Goal: Task Accomplishment & Management: Manage account settings

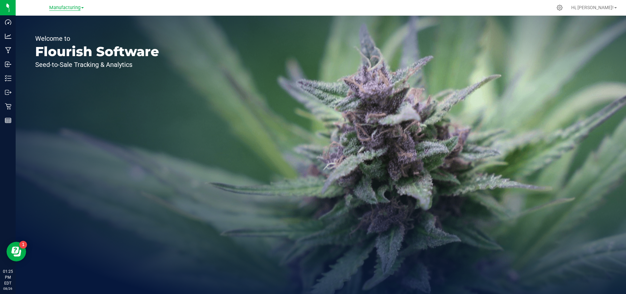
click at [67, 9] on span "Manufacturing" at bounding box center [64, 8] width 31 height 6
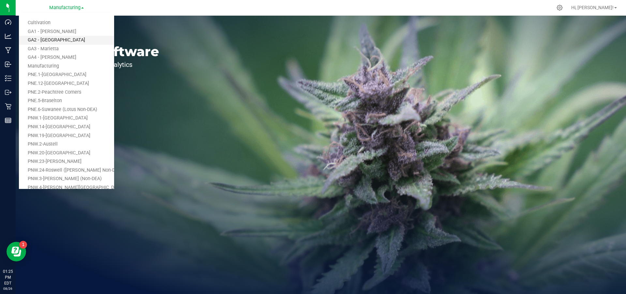
click at [55, 40] on link "GA2 - [GEOGRAPHIC_DATA]" at bounding box center [66, 40] width 95 height 9
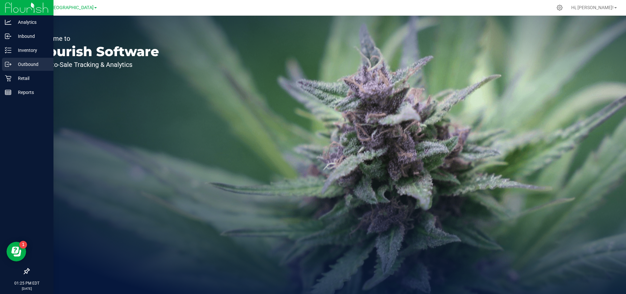
click at [18, 67] on p "Outbound" at bounding box center [30, 64] width 39 height 8
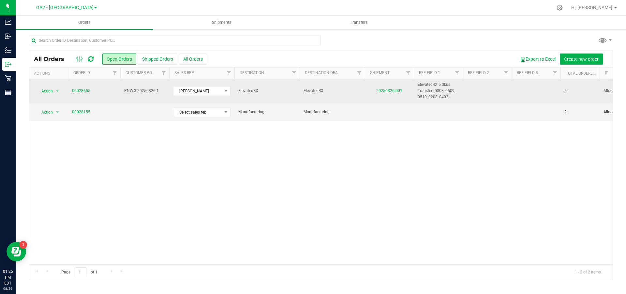
click at [81, 91] on link "00028655" at bounding box center [81, 91] width 18 height 6
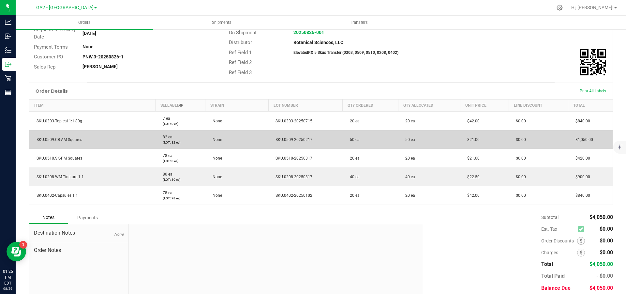
scroll to position [98, 0]
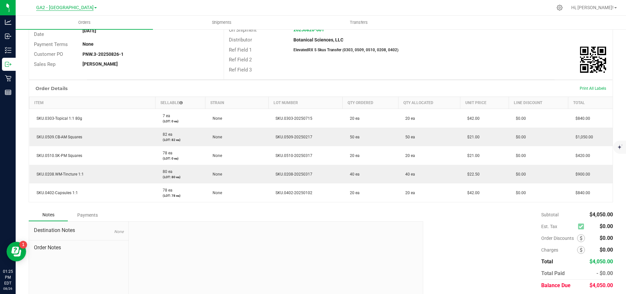
click at [83, 8] on span "GA2 - [GEOGRAPHIC_DATA]" at bounding box center [64, 8] width 57 height 6
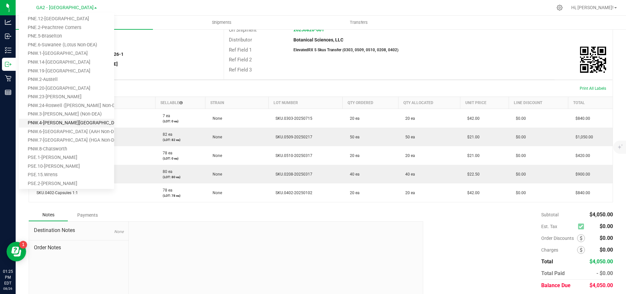
scroll to position [65, 0]
click at [59, 116] on link "PNW.3-[PERSON_NAME] (Non-DEA)" at bounding box center [66, 113] width 95 height 9
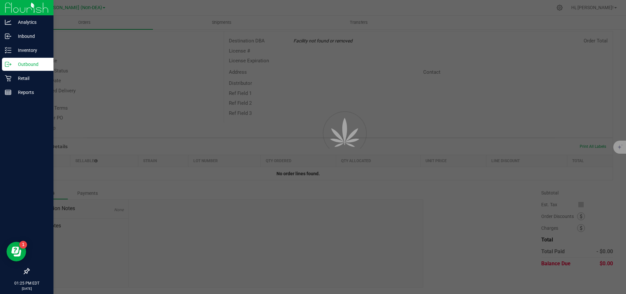
scroll to position [34, 0]
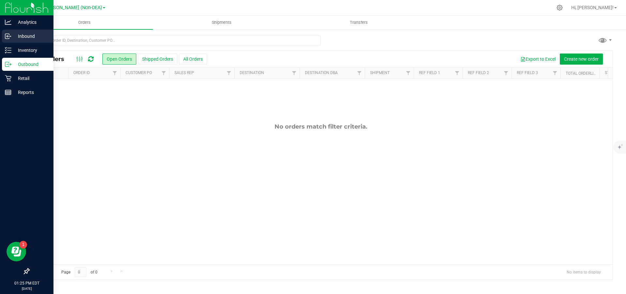
click at [28, 34] on p "Inbound" at bounding box center [30, 36] width 39 height 8
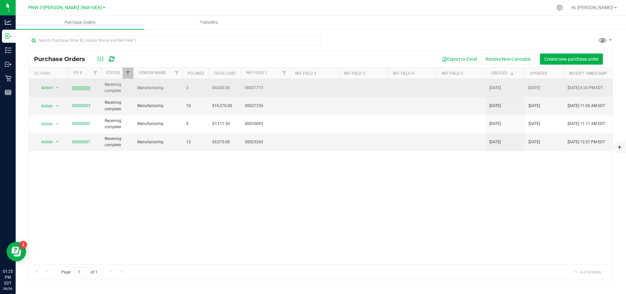
click at [83, 87] on link "00000004" at bounding box center [81, 87] width 18 height 5
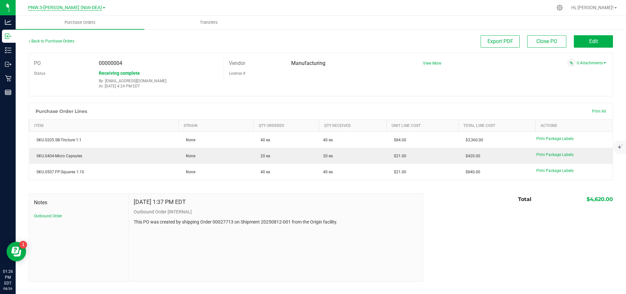
click at [79, 6] on span "PNW.3-[PERSON_NAME] (Non-DEA)" at bounding box center [65, 8] width 74 height 6
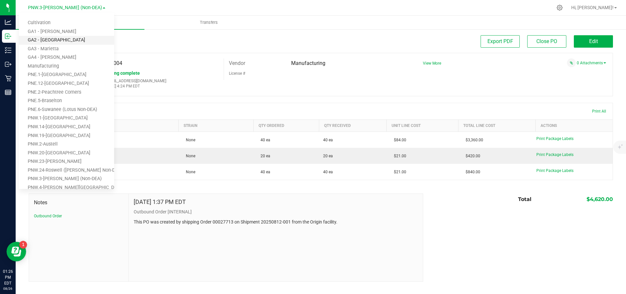
click at [75, 40] on link "GA2 - [GEOGRAPHIC_DATA]" at bounding box center [66, 40] width 95 height 9
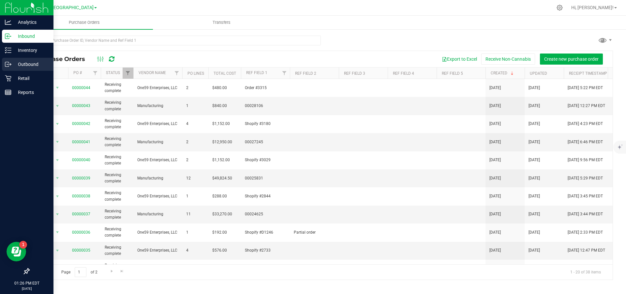
click at [12, 64] on p "Outbound" at bounding box center [30, 64] width 39 height 8
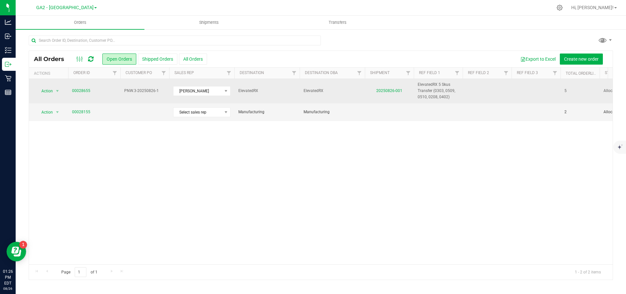
click at [78, 87] on td "00028655" at bounding box center [94, 91] width 52 height 24
click at [78, 89] on link "00028655" at bounding box center [81, 91] width 18 height 6
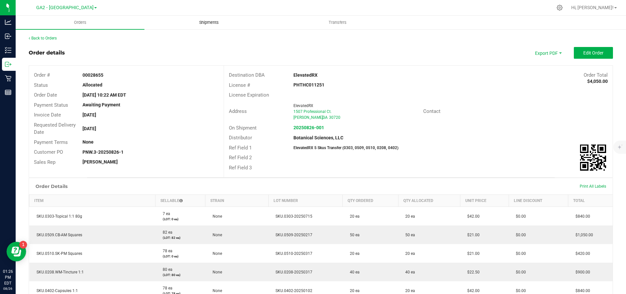
click at [201, 19] on uib-tab-heading "Shipments" at bounding box center [209, 22] width 128 height 13
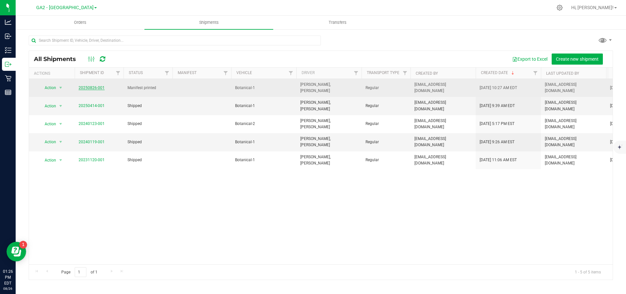
click at [94, 85] on link "20250826-001" at bounding box center [92, 87] width 26 height 5
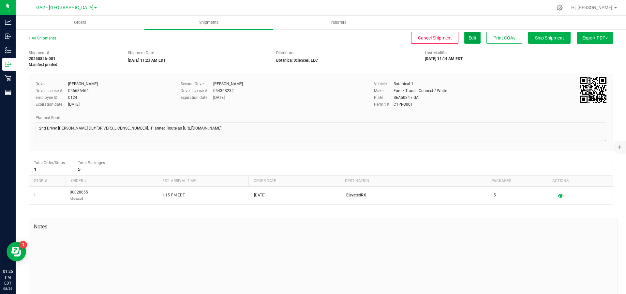
click at [469, 38] on span "Edit" at bounding box center [473, 37] width 8 height 5
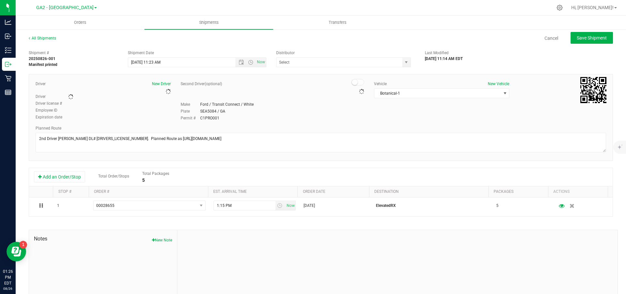
type input "Botanical Sciences, LLC"
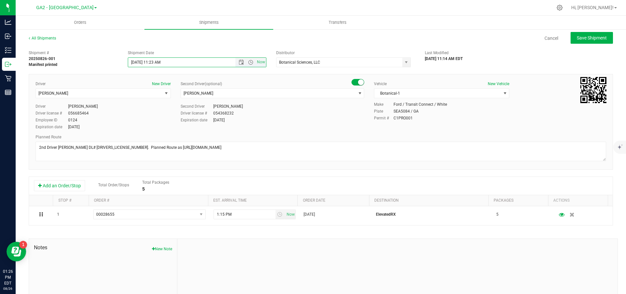
click at [155, 63] on input "[DATE] 11:23 AM" at bounding box center [187, 62] width 119 height 9
click at [583, 39] on span "Save Shipment" at bounding box center [592, 37] width 30 height 5
type input "[DATE] 3:32 PM"
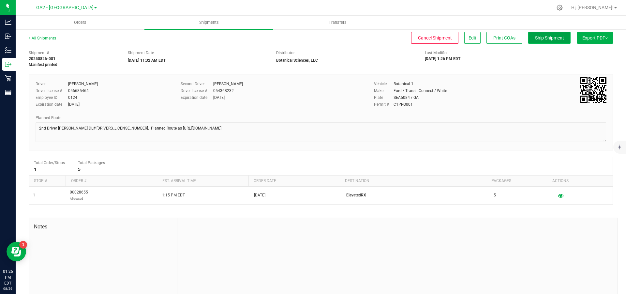
click at [547, 40] on span "Ship Shipment" at bounding box center [549, 37] width 29 height 5
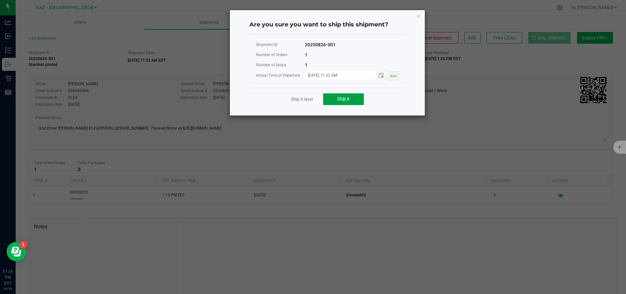
click at [336, 101] on button "Ship it" at bounding box center [343, 99] width 41 height 12
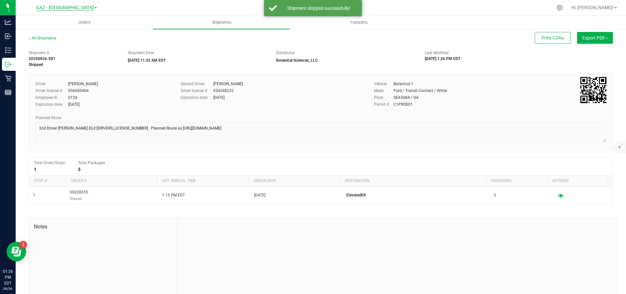
click at [72, 7] on span "GA2 - [GEOGRAPHIC_DATA]" at bounding box center [64, 8] width 57 height 6
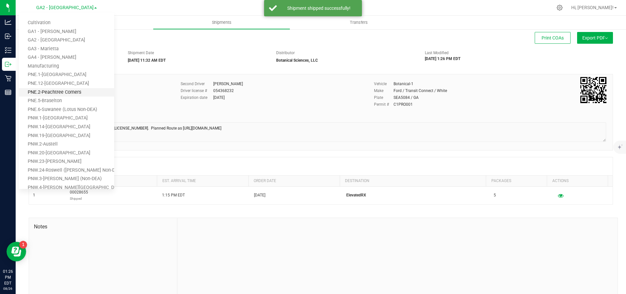
scroll to position [130, 0]
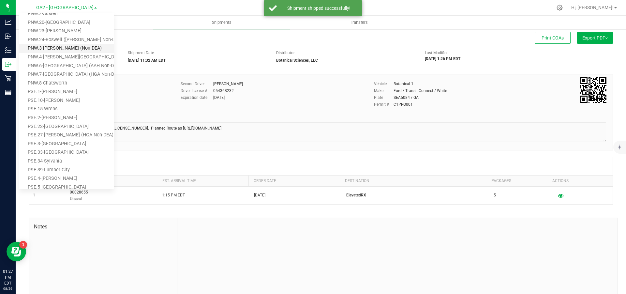
click at [65, 48] on link "PNW.3-[PERSON_NAME] (Non-DEA)" at bounding box center [66, 48] width 95 height 9
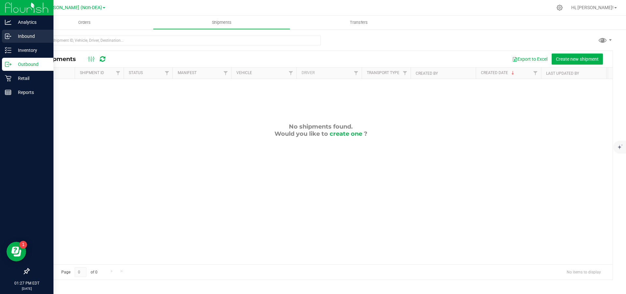
click at [17, 37] on p "Inbound" at bounding box center [30, 36] width 39 height 8
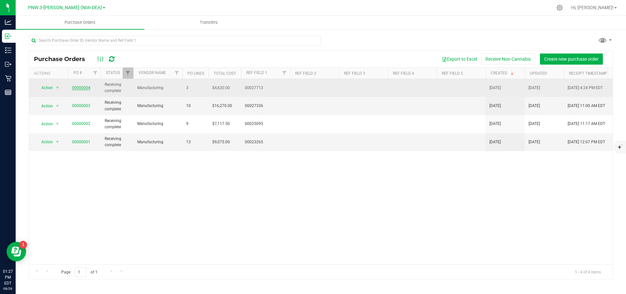
click at [81, 86] on link "00000004" at bounding box center [81, 87] width 18 height 5
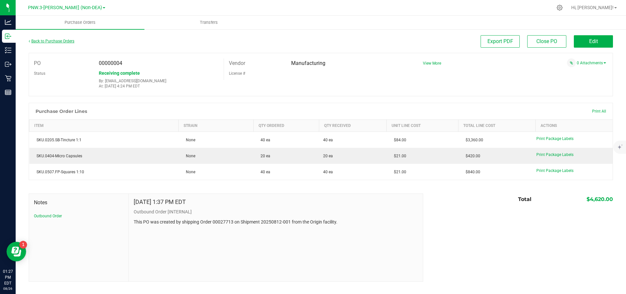
click at [61, 42] on link "Back to Purchase Orders" at bounding box center [52, 41] width 46 height 5
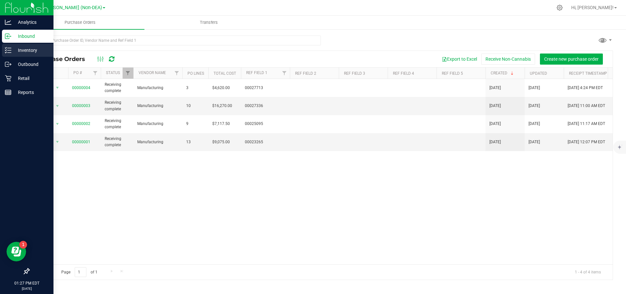
click at [23, 48] on p "Inventory" at bounding box center [30, 50] width 39 height 8
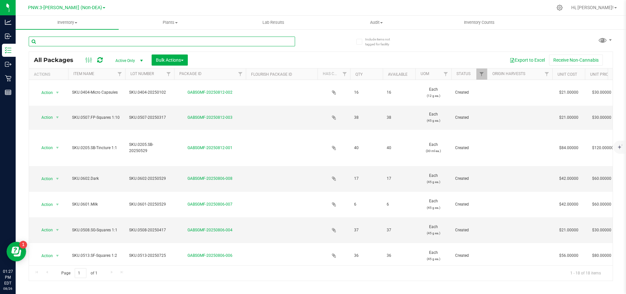
click at [79, 41] on input "text" at bounding box center [162, 42] width 266 height 10
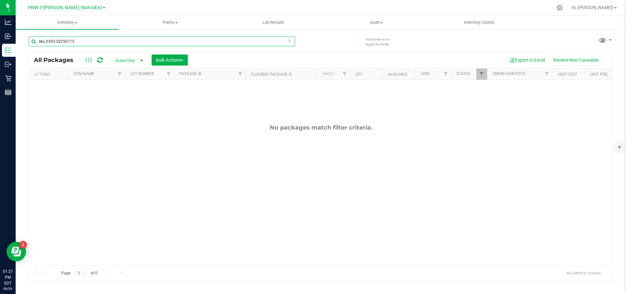
type input "sku.0303-20250715"
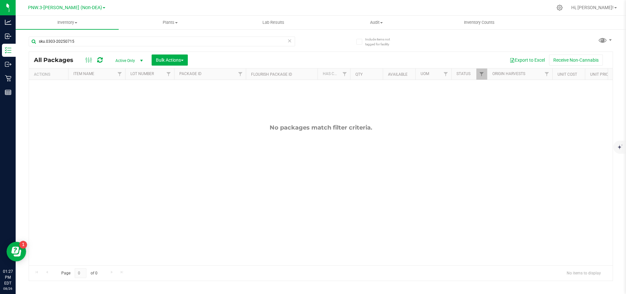
click at [135, 59] on span "Active Only" at bounding box center [128, 60] width 36 height 9
click at [130, 97] on li "All" at bounding box center [127, 100] width 35 height 10
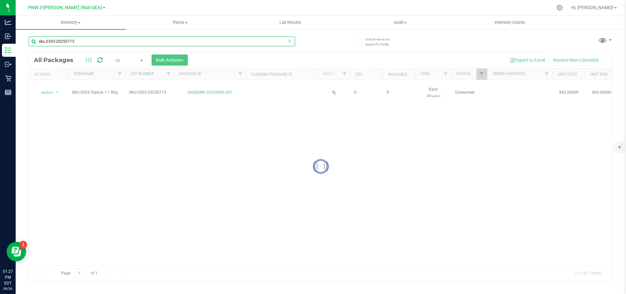
click at [86, 42] on input "sku.0303-20250715" at bounding box center [162, 42] width 266 height 10
type input "sku.0303-20250715sku.0303-20250715"
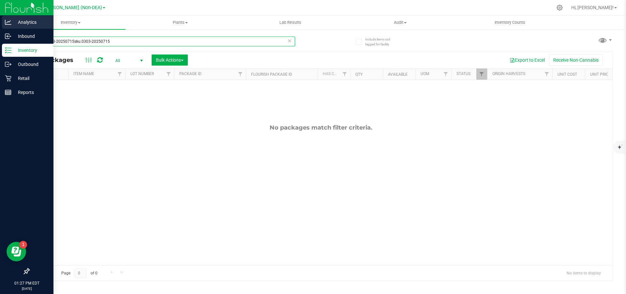
drag, startPoint x: 115, startPoint y: 44, endPoint x: 0, endPoint y: 25, distance: 116.4
click at [0, 25] on div "Analytics Inbound Inventory Outbound Retail Reports 01:27 PM EDT [DATE] 08/26 P…" at bounding box center [313, 147] width 626 height 294
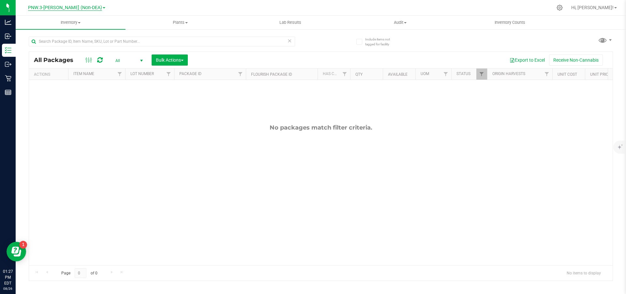
click at [90, 7] on span "PNW.3-[PERSON_NAME] (Non-DEA)" at bounding box center [65, 8] width 74 height 6
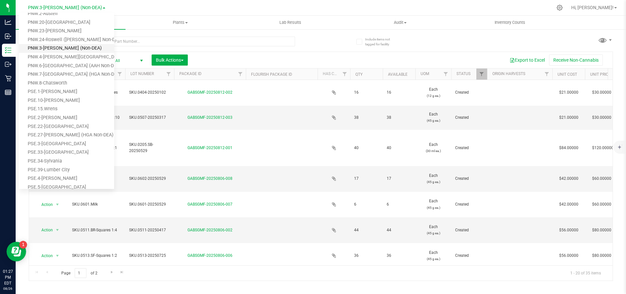
click at [83, 45] on link "PNW.3-[PERSON_NAME] (Non-DEA)" at bounding box center [66, 48] width 95 height 9
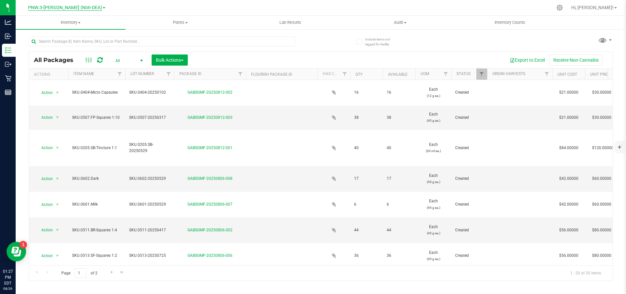
click at [86, 8] on span "PNW.3-[PERSON_NAME] (Non-DEA)" at bounding box center [65, 8] width 74 height 6
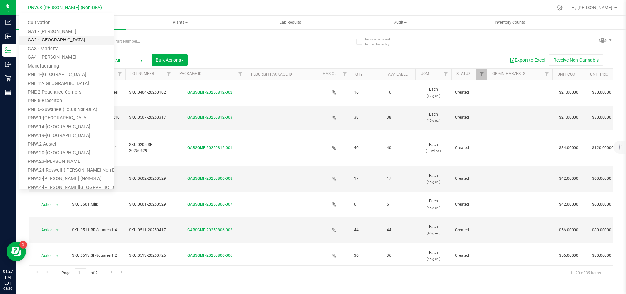
click at [56, 42] on link "GA2 - [GEOGRAPHIC_DATA]" at bounding box center [66, 40] width 95 height 9
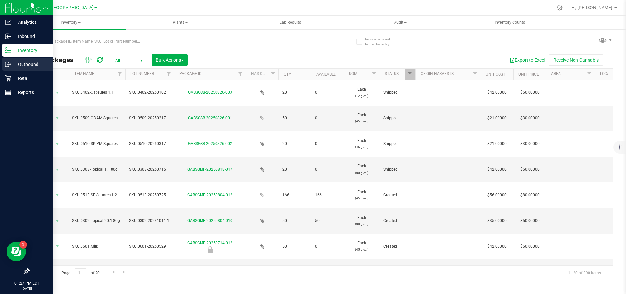
click at [26, 63] on p "Outbound" at bounding box center [30, 64] width 39 height 8
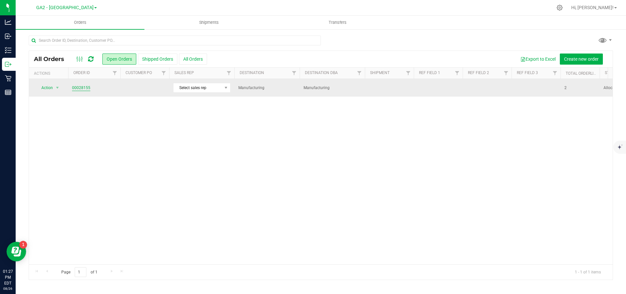
click at [82, 88] on link "00028155" at bounding box center [81, 88] width 18 height 6
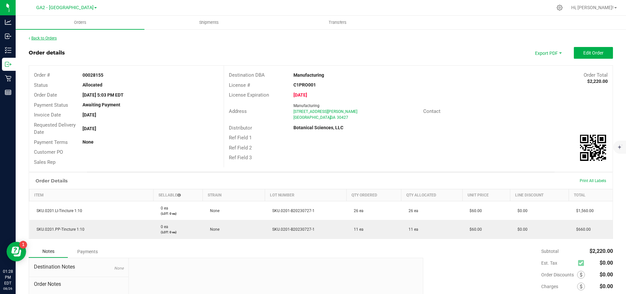
click at [45, 37] on link "Back to Orders" at bounding box center [43, 38] width 28 height 5
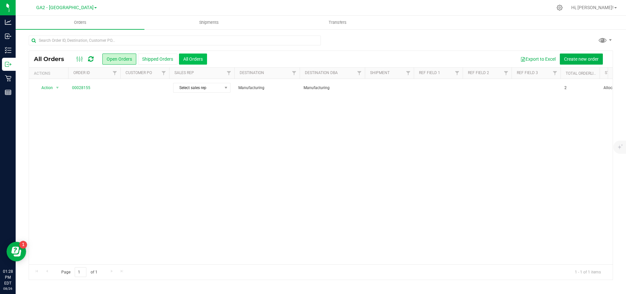
click at [191, 61] on button "All Orders" at bounding box center [193, 58] width 28 height 11
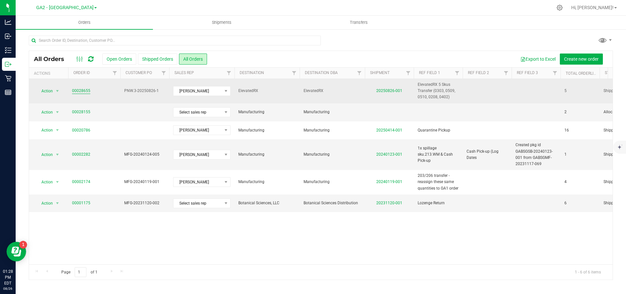
click at [86, 91] on link "00028655" at bounding box center [81, 91] width 18 height 6
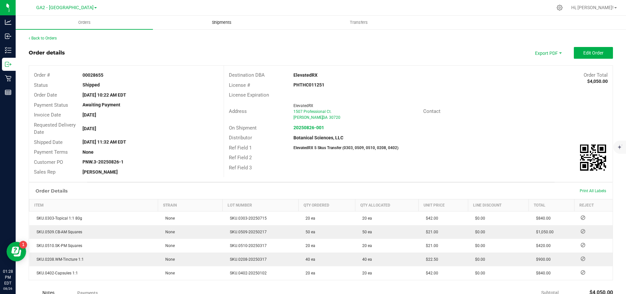
click at [219, 23] on span "Shipments" at bounding box center [221, 23] width 37 height 6
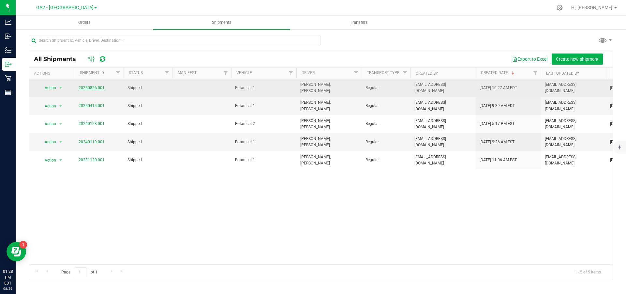
click at [95, 88] on link "20250826-001" at bounding box center [92, 87] width 26 height 5
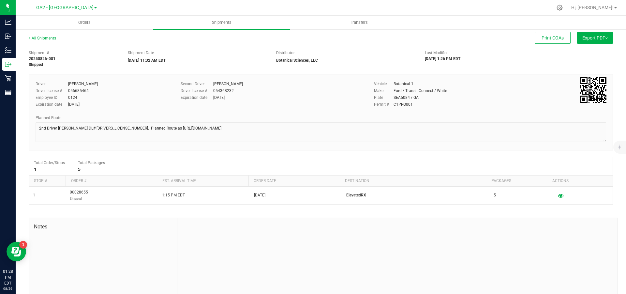
click at [41, 37] on link "All Shipments" at bounding box center [42, 38] width 27 height 5
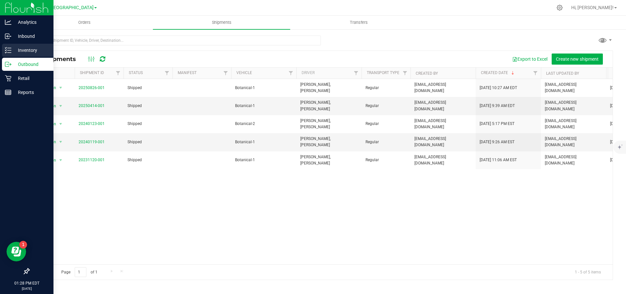
click at [20, 46] on p "Inventory" at bounding box center [30, 50] width 39 height 8
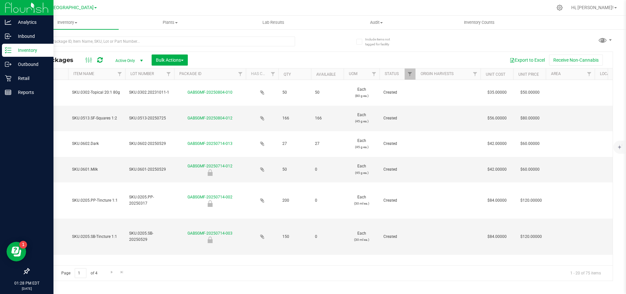
type input "[DATE]"
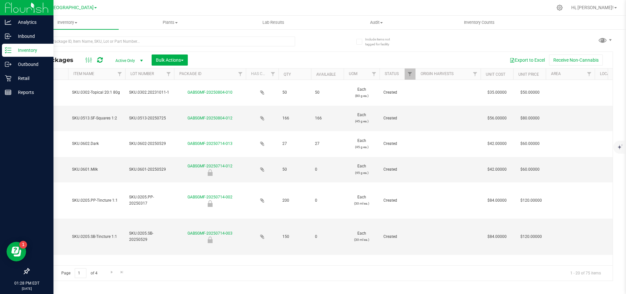
type input "[DATE]"
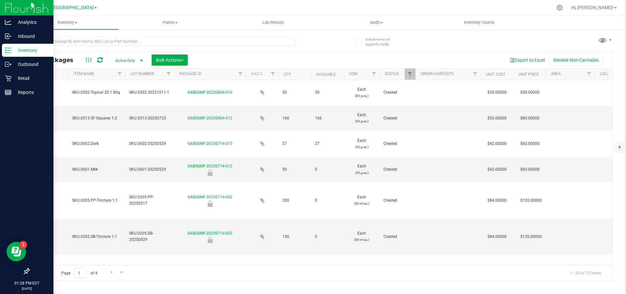
type input "[DATE]"
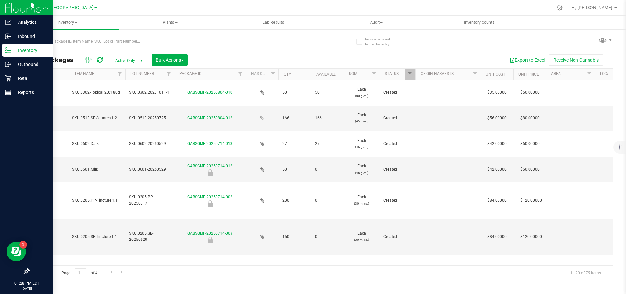
type input "[DATE]"
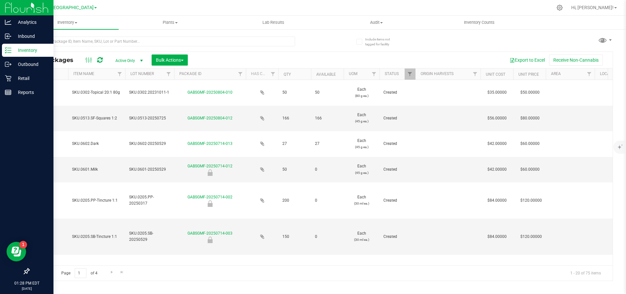
type input "[DATE]"
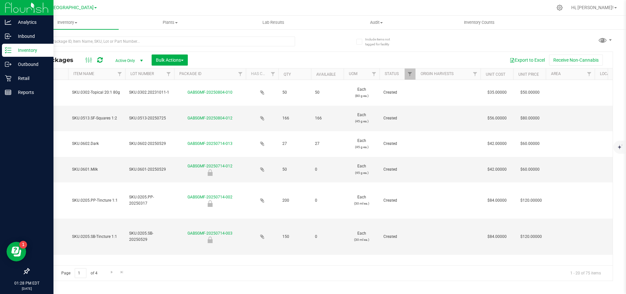
type input "[DATE]"
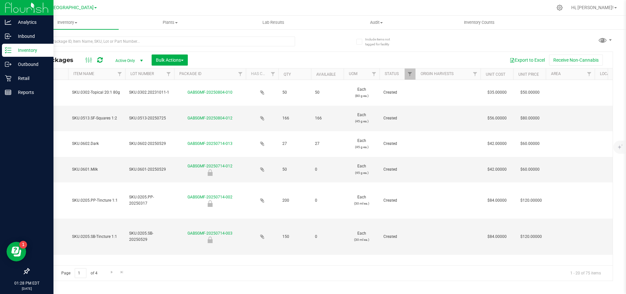
type input "[DATE]"
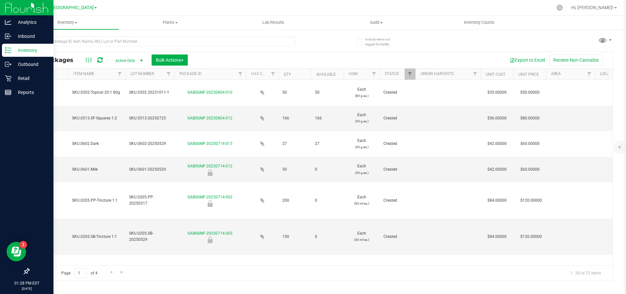
type input "[DATE]"
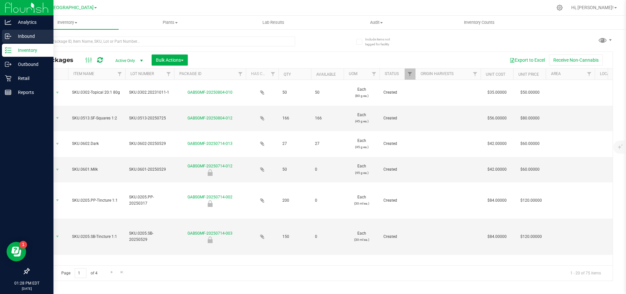
click at [18, 34] on p "Inbound" at bounding box center [30, 36] width 39 height 8
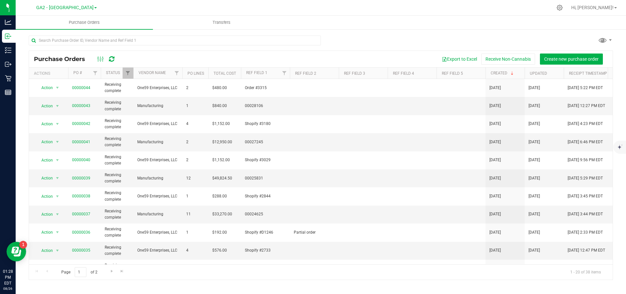
click at [76, 10] on div "GA2 - Stockbridge Cultivation GA1 - [GEOGRAPHIC_DATA] GA2 - [GEOGRAPHIC_DATA] […" at bounding box center [66, 8] width 61 height 8
click at [76, 9] on span "GA2 - [GEOGRAPHIC_DATA]" at bounding box center [64, 8] width 57 height 6
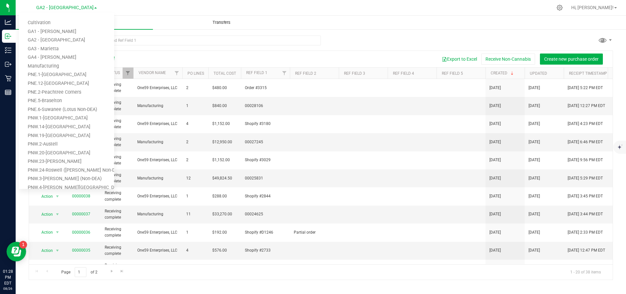
click at [218, 20] on span "Transfers" at bounding box center [222, 23] width 36 height 6
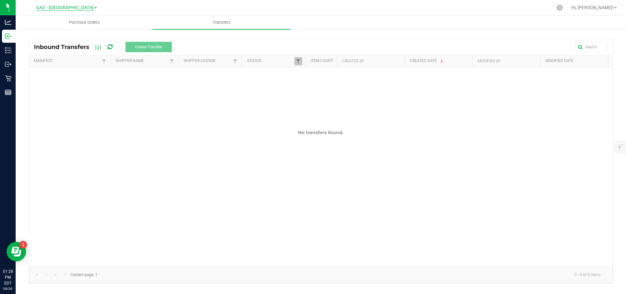
click at [81, 7] on span "GA2 - [GEOGRAPHIC_DATA]" at bounding box center [64, 8] width 57 height 6
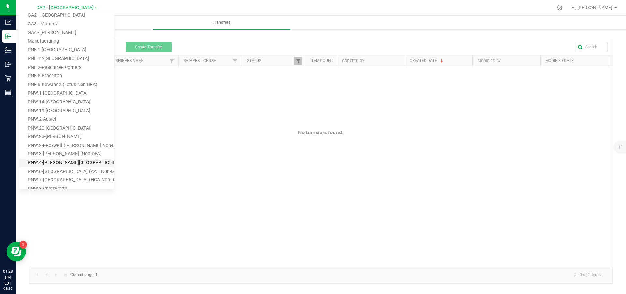
scroll to position [25, 0]
click at [53, 155] on link "PNW.3-[PERSON_NAME] (Non-DEA)" at bounding box center [66, 153] width 95 height 9
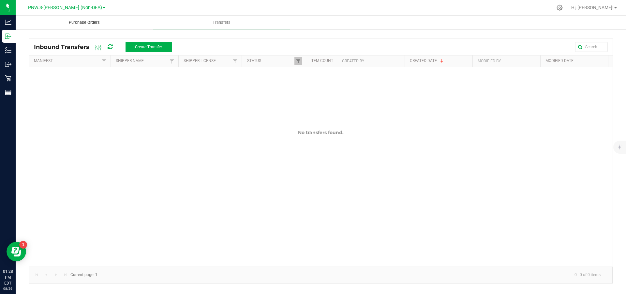
click at [89, 22] on span "Purchase Orders" at bounding box center [84, 23] width 49 height 6
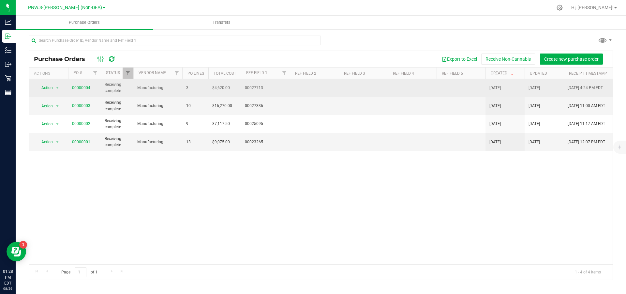
click at [73, 88] on link "00000004" at bounding box center [81, 87] width 18 height 5
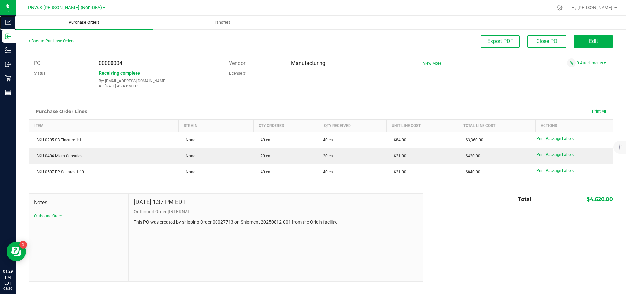
drag, startPoint x: 53, startPoint y: 20, endPoint x: 48, endPoint y: 24, distance: 6.2
drag, startPoint x: 48, startPoint y: 24, endPoint x: 71, endPoint y: 9, distance: 27.7
click at [71, 9] on span "PNW.3-[PERSON_NAME] (Non-DEA)" at bounding box center [65, 8] width 74 height 6
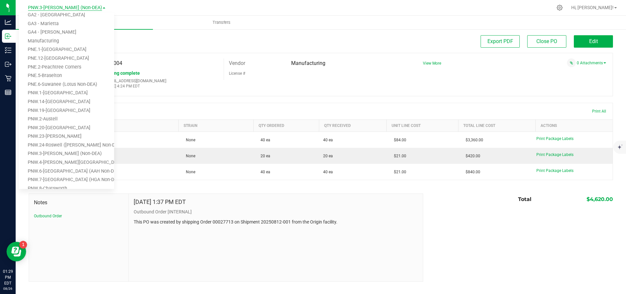
click at [72, 6] on span "PNW.3-[PERSON_NAME] (Non-DEA)" at bounding box center [65, 8] width 74 height 6
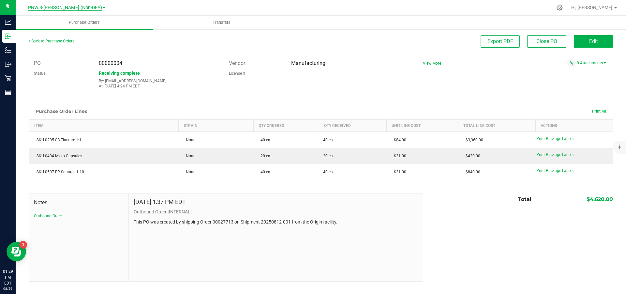
click at [69, 9] on span "PNW.3-[PERSON_NAME] (Non-DEA)" at bounding box center [65, 8] width 74 height 6
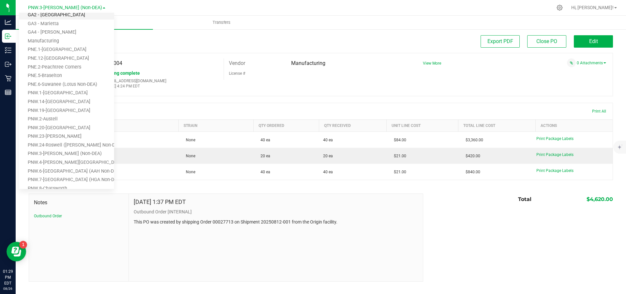
click at [69, 14] on link "GA2 - [GEOGRAPHIC_DATA]" at bounding box center [66, 15] width 95 height 9
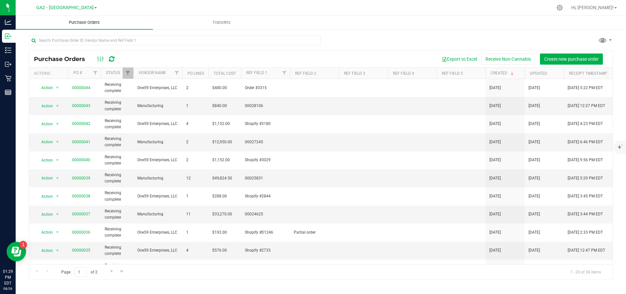
click at [98, 22] on span "Purchase Orders" at bounding box center [84, 23] width 49 height 6
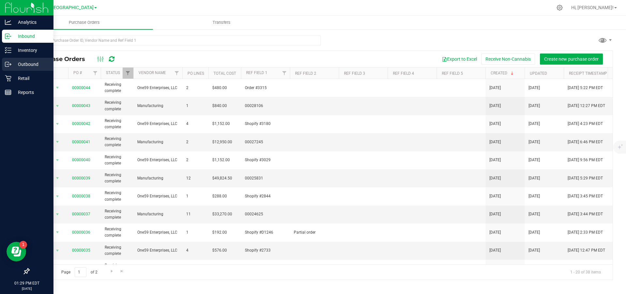
click at [15, 64] on p "Outbound" at bounding box center [30, 64] width 39 height 8
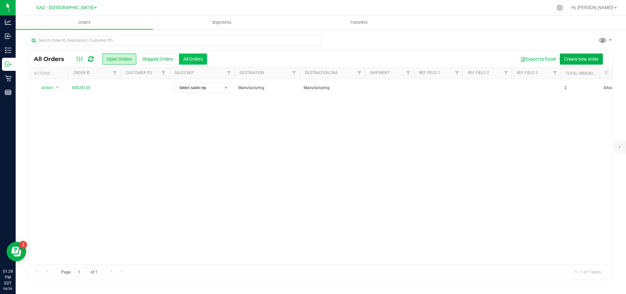
click at [193, 63] on button "All Orders" at bounding box center [193, 58] width 28 height 11
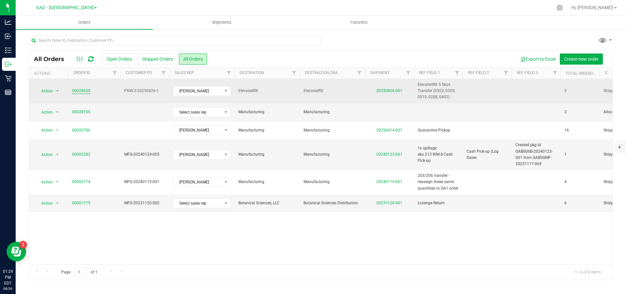
click at [88, 89] on link "00028655" at bounding box center [81, 91] width 18 height 6
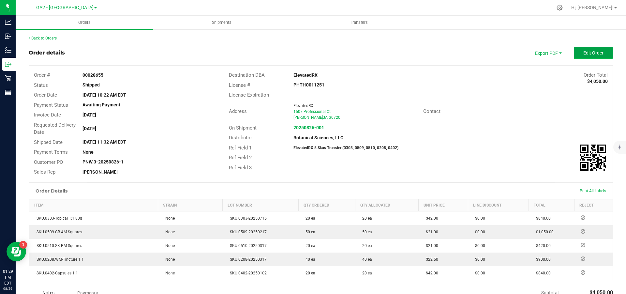
click at [589, 50] on span "Edit Order" at bounding box center [594, 52] width 20 height 5
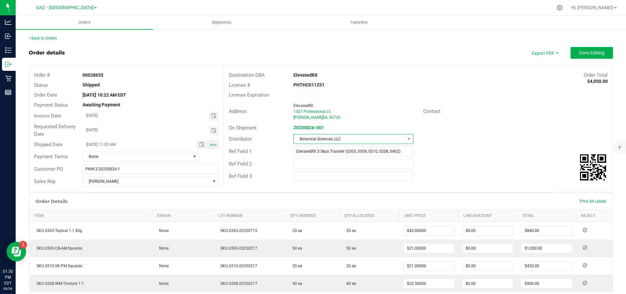
click at [334, 140] on span "Botanical Sciences, LLC" at bounding box center [349, 138] width 111 height 9
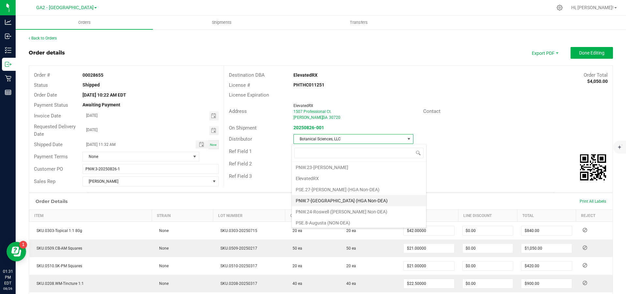
scroll to position [33, 0]
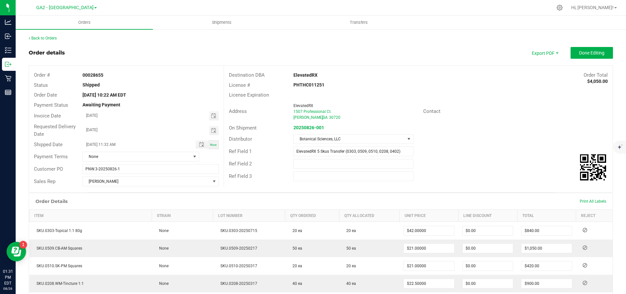
click at [372, 101] on div "Address ElevatedRX 1507 Professional Ct. [GEOGRAPHIC_DATA] , GA 30720" at bounding box center [323, 111] width 199 height 20
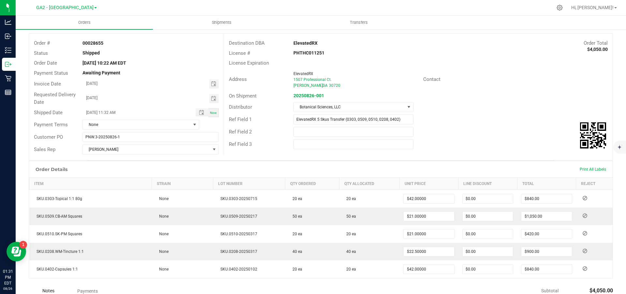
scroll to position [0, 0]
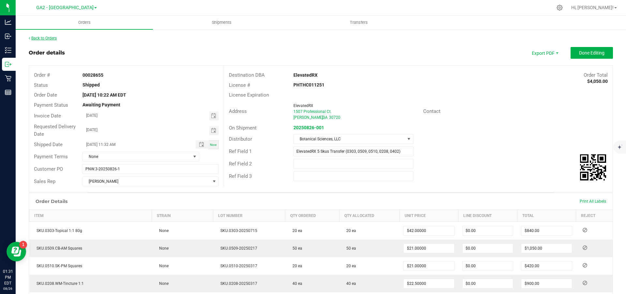
click at [45, 37] on link "Back to Orders" at bounding box center [43, 38] width 28 height 5
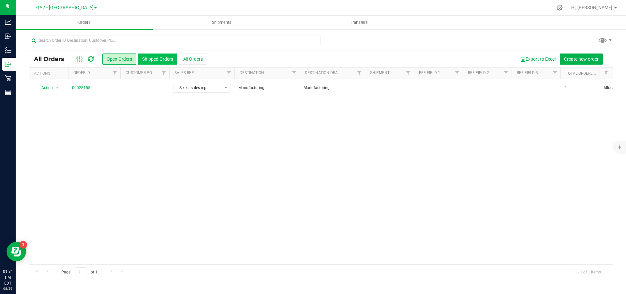
click at [168, 61] on button "Shipped Orders" at bounding box center [157, 58] width 39 height 11
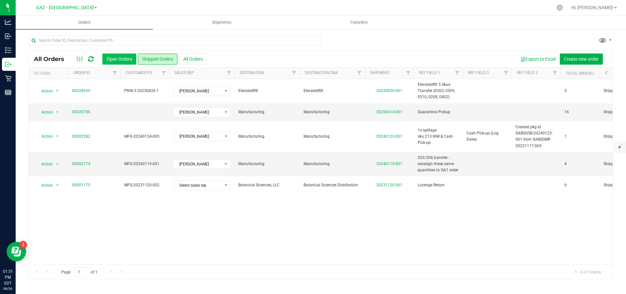
click at [129, 62] on button "Open Orders" at bounding box center [119, 58] width 34 height 11
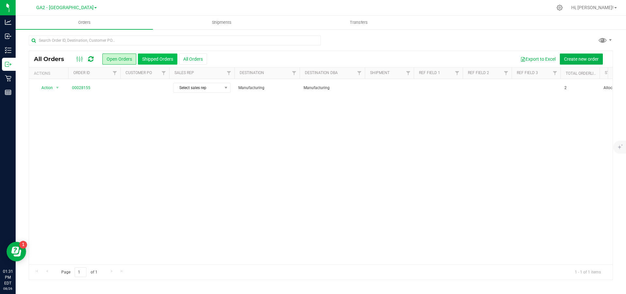
click at [164, 60] on button "Shipped Orders" at bounding box center [157, 58] width 39 height 11
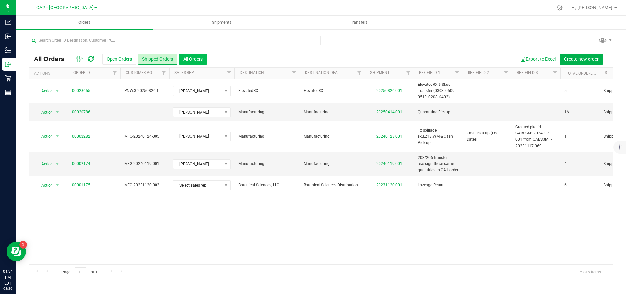
click at [201, 60] on button "All Orders" at bounding box center [193, 58] width 28 height 11
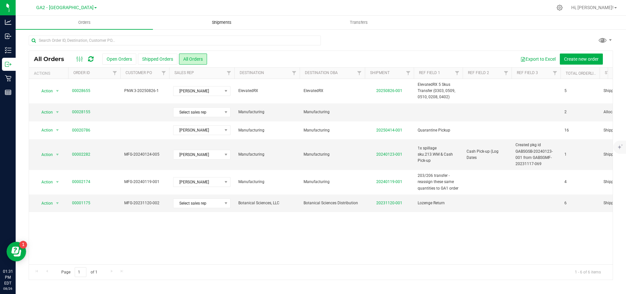
click at [228, 24] on span "Shipments" at bounding box center [221, 23] width 37 height 6
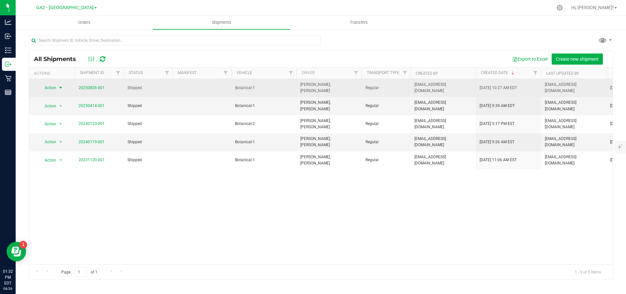
click at [62, 87] on span "select" at bounding box center [60, 87] width 5 height 5
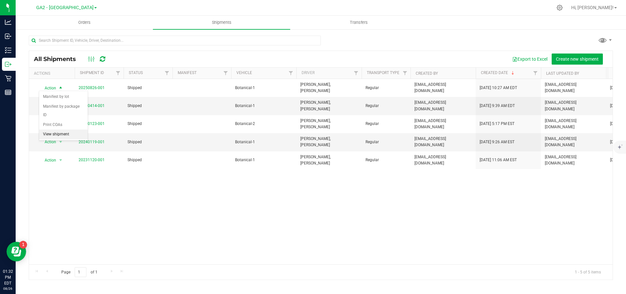
click at [54, 129] on li "View shipment" at bounding box center [63, 134] width 49 height 10
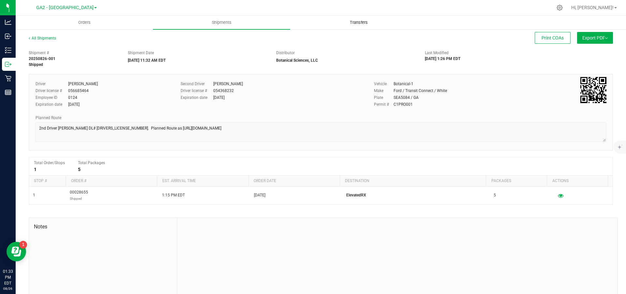
click at [367, 24] on span "Transfers" at bounding box center [359, 23] width 36 height 6
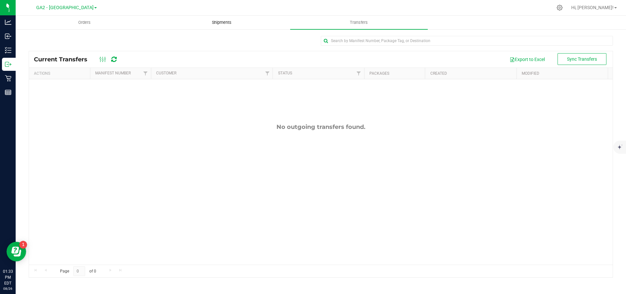
click at [210, 21] on span "Shipments" at bounding box center [221, 23] width 37 height 6
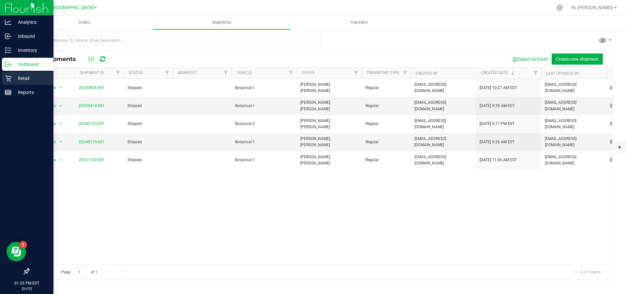
click at [23, 76] on p "Retail" at bounding box center [30, 78] width 39 height 8
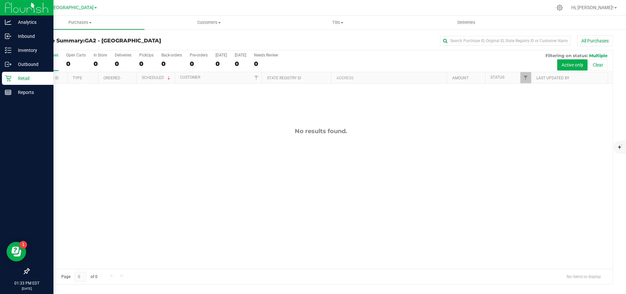
click at [28, 76] on p "Retail" at bounding box center [30, 78] width 39 height 8
click at [20, 80] on p "Retail" at bounding box center [30, 78] width 39 height 8
click at [23, 94] on p "Reports" at bounding box center [30, 92] width 39 height 8
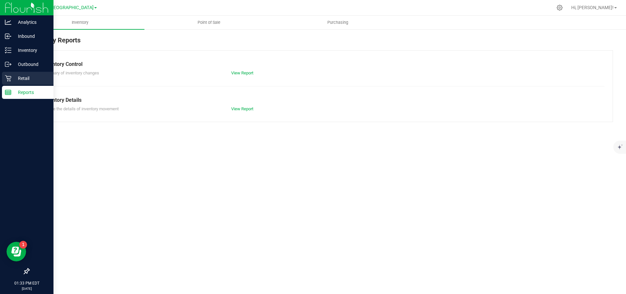
click at [43, 75] on p "Retail" at bounding box center [30, 78] width 39 height 8
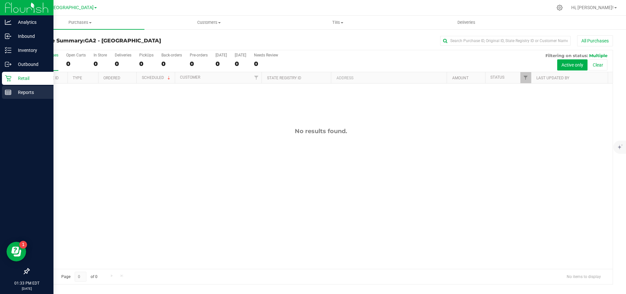
click at [41, 90] on p "Reports" at bounding box center [30, 92] width 39 height 8
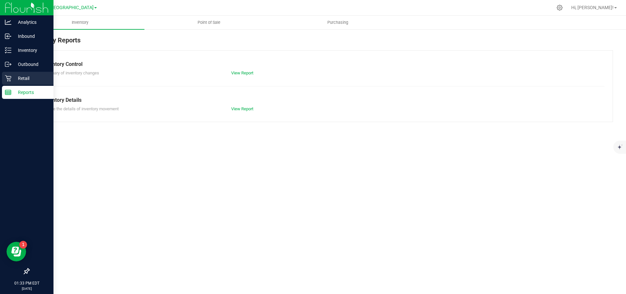
click at [47, 79] on p "Retail" at bounding box center [30, 78] width 39 height 8
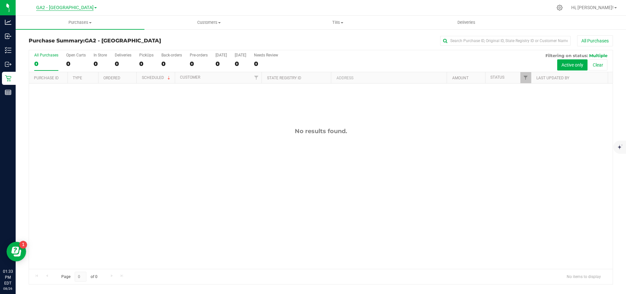
click at [75, 8] on span "GA2 - [GEOGRAPHIC_DATA]" at bounding box center [64, 8] width 57 height 6
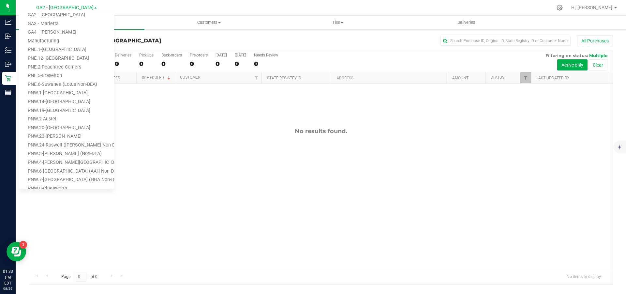
click at [170, 14] on div at bounding box center [335, 7] width 436 height 13
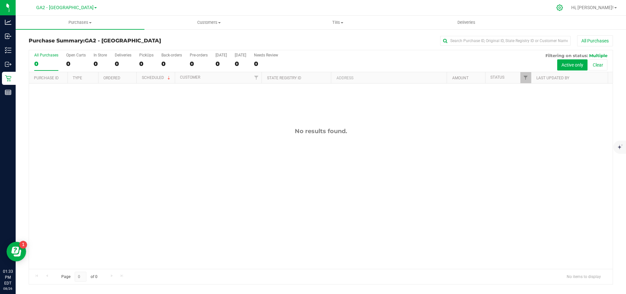
click at [563, 8] on icon at bounding box center [559, 7] width 7 height 7
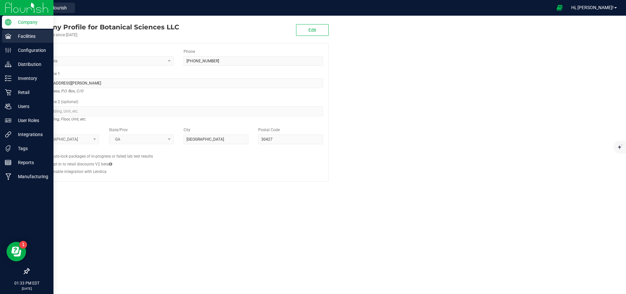
click at [16, 34] on p "Facilities" at bounding box center [30, 36] width 39 height 8
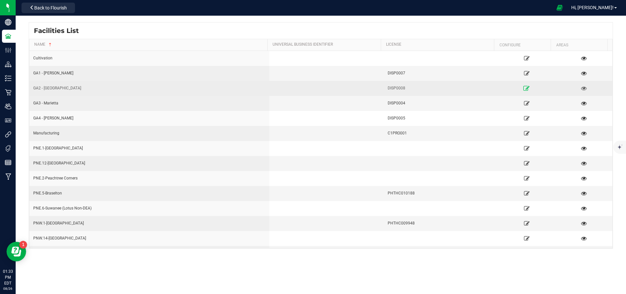
click at [524, 89] on icon at bounding box center [527, 88] width 6 height 5
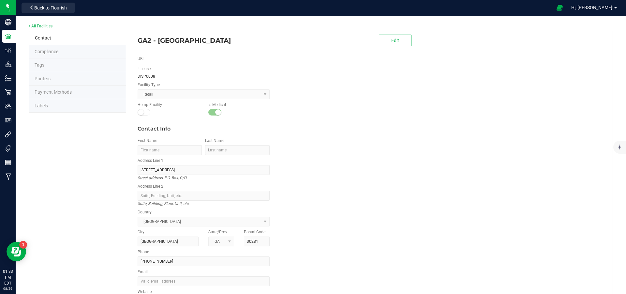
click at [57, 49] on span "Compliance" at bounding box center [47, 51] width 24 height 5
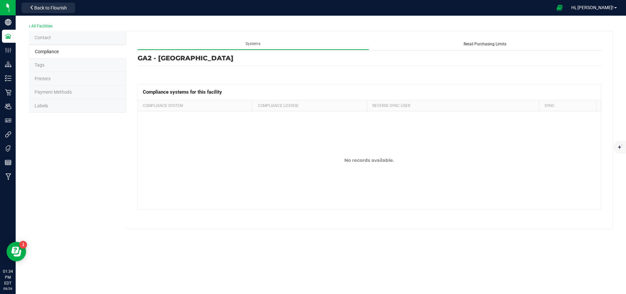
click at [79, 92] on li "Payment Methods" at bounding box center [78, 92] width 98 height 14
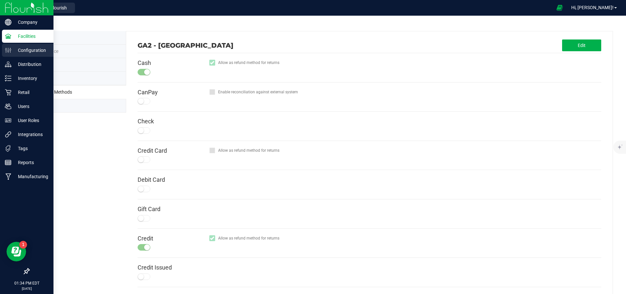
click at [15, 50] on p "Configuration" at bounding box center [30, 50] width 39 height 8
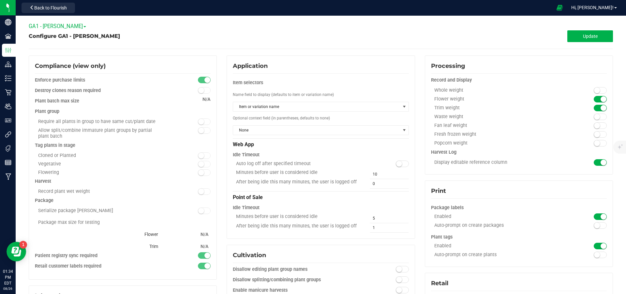
click at [64, 26] on span "GA1 - [PERSON_NAME]" at bounding box center [57, 26] width 57 height 6
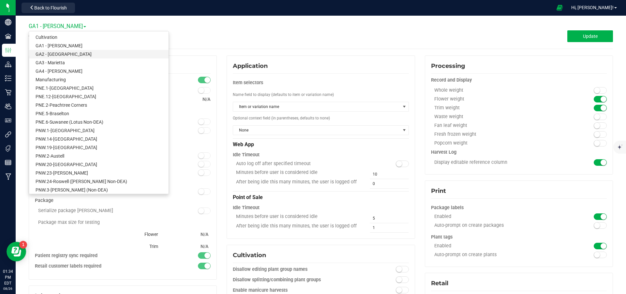
click at [87, 56] on link "GA2 - [GEOGRAPHIC_DATA]" at bounding box center [99, 54] width 140 height 8
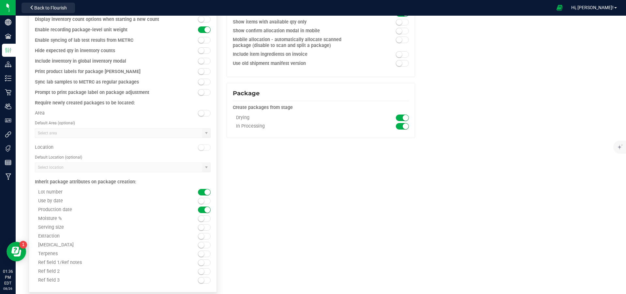
scroll to position [597, 0]
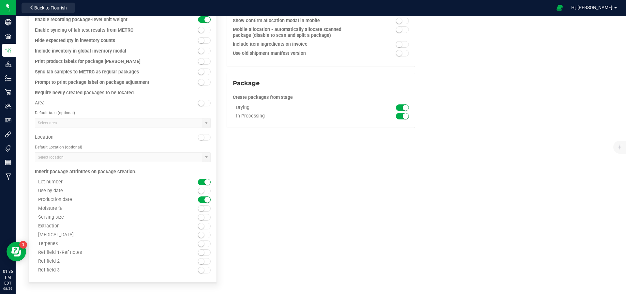
click at [205, 101] on span at bounding box center [204, 103] width 13 height 7
click at [98, 125] on input at bounding box center [118, 122] width 167 height 9
click at [206, 121] on span at bounding box center [206, 122] width 5 height 5
click at [200, 101] on span at bounding box center [204, 103] width 13 height 7
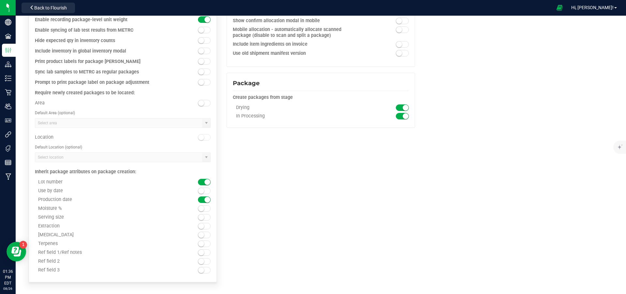
click at [133, 110] on div "Default Area (optional)" at bounding box center [123, 113] width 176 height 8
click at [201, 138] on small at bounding box center [201, 137] width 6 height 6
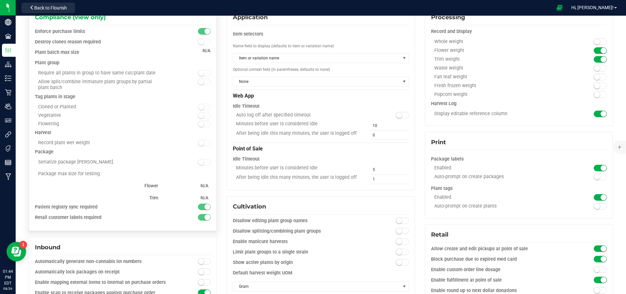
scroll to position [108, 0]
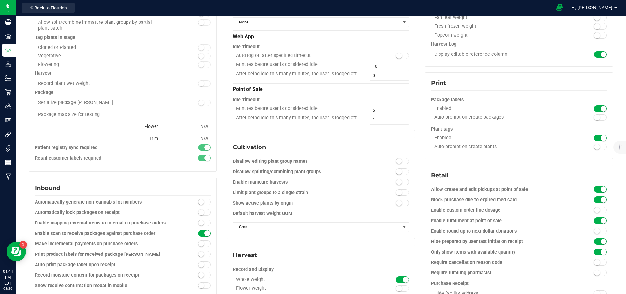
click at [568, 8] on span at bounding box center [560, 8] width 16 height 14
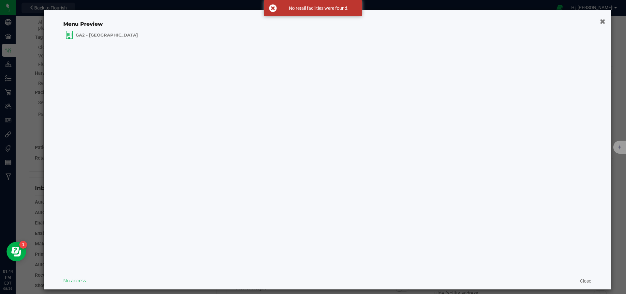
click at [600, 20] on icon "button" at bounding box center [603, 21] width 6 height 7
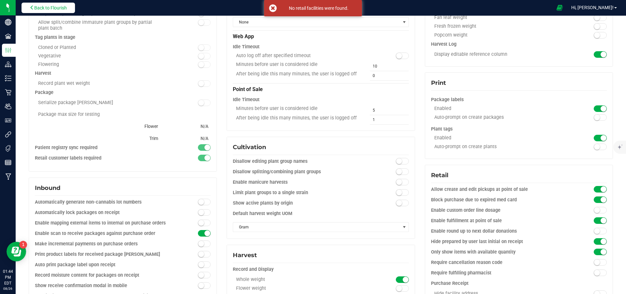
click at [57, 7] on span "Back to Flourish" at bounding box center [50, 7] width 33 height 5
click at [56, 8] on span "Back to Flourish" at bounding box center [50, 7] width 33 height 5
click at [30, 8] on icon at bounding box center [32, 7] width 5 height 5
click at [50, 6] on span "Back to Flourish" at bounding box center [50, 7] width 33 height 5
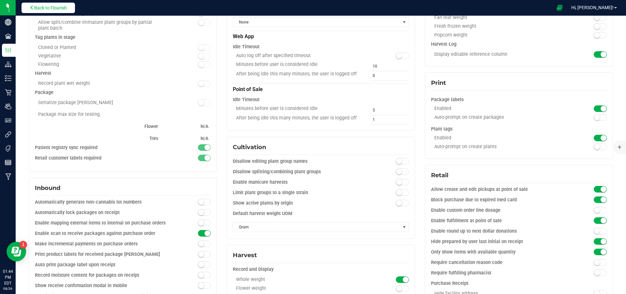
click at [50, 6] on span "Back to Flourish" at bounding box center [50, 7] width 33 height 5
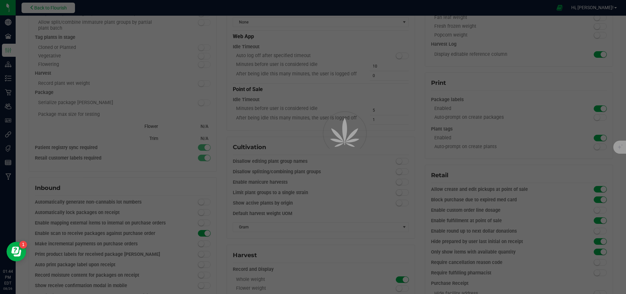
click at [50, 6] on div at bounding box center [313, 147] width 626 height 294
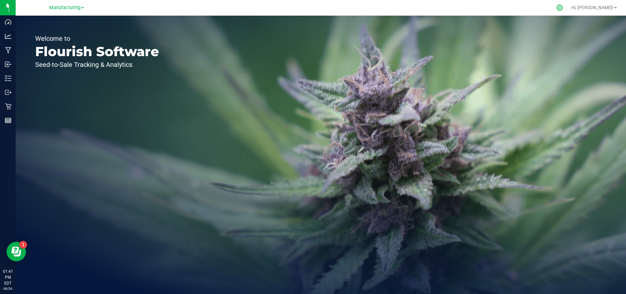
click at [563, 7] on icon at bounding box center [559, 7] width 7 height 7
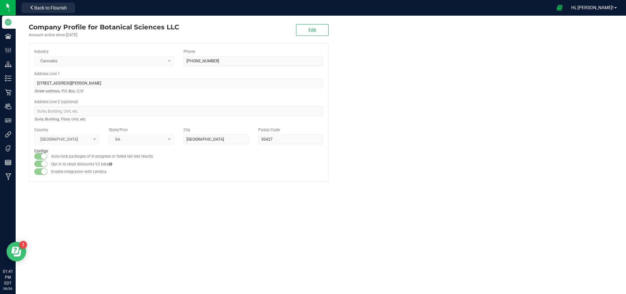
click at [20, 254] on icon "Open Resource Center" at bounding box center [18, 253] width 8 height 7
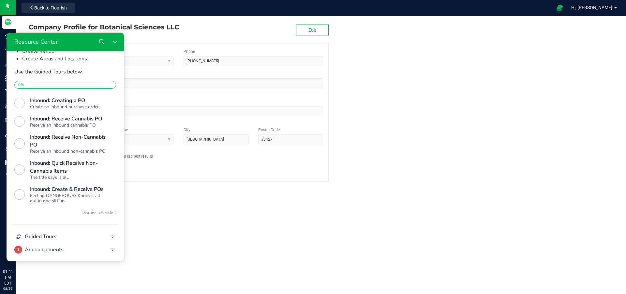
scroll to position [247, 0]
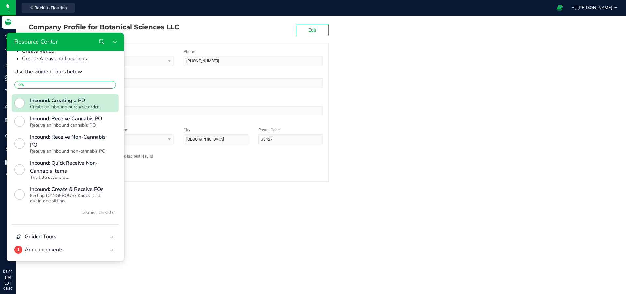
click at [86, 104] on div "Create an inbound purchase order." at bounding box center [68, 106] width 76 height 5
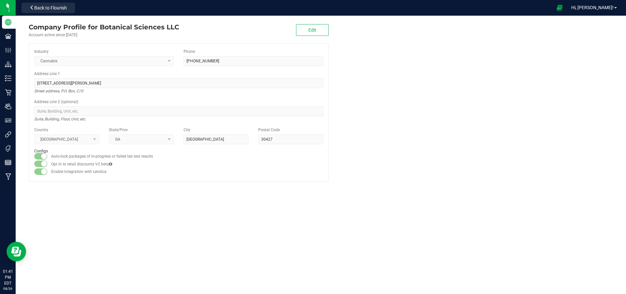
scroll to position [0, 0]
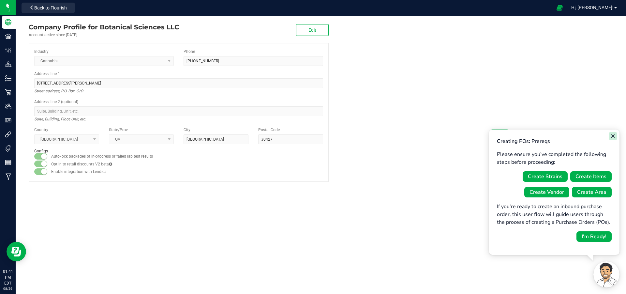
click at [613, 139] on button "Close guide" at bounding box center [613, 136] width 8 height 8
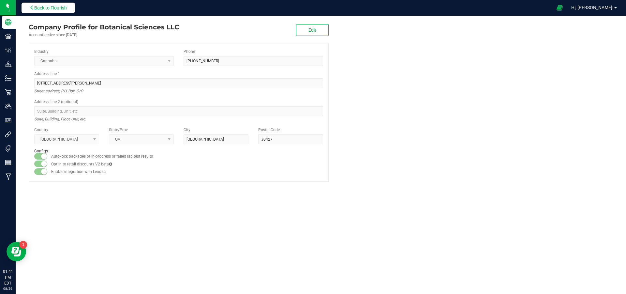
click at [53, 8] on span "Back to Flourish" at bounding box center [50, 7] width 33 height 5
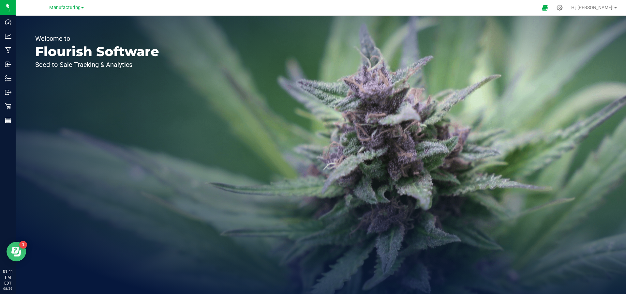
click at [15, 249] on icon "Open Resource Center" at bounding box center [15, 250] width 8 height 7
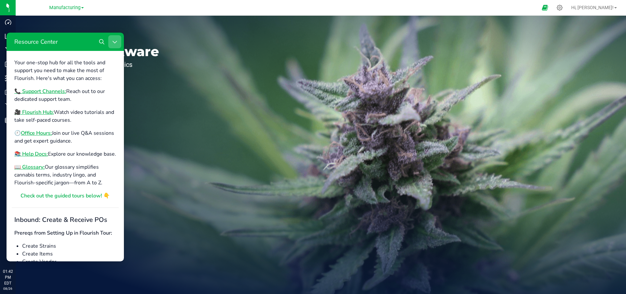
click at [119, 43] on button "Close Resource Center" at bounding box center [114, 41] width 13 height 13
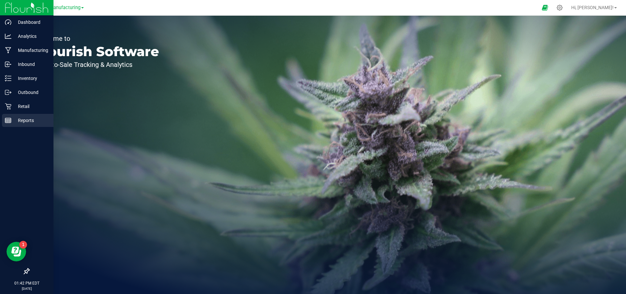
click at [38, 121] on p "Reports" at bounding box center [30, 120] width 39 height 8
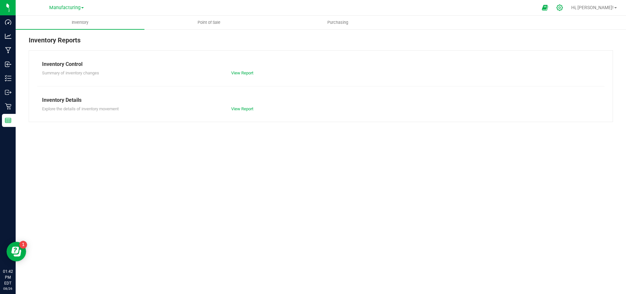
click at [563, 9] on icon at bounding box center [559, 7] width 7 height 7
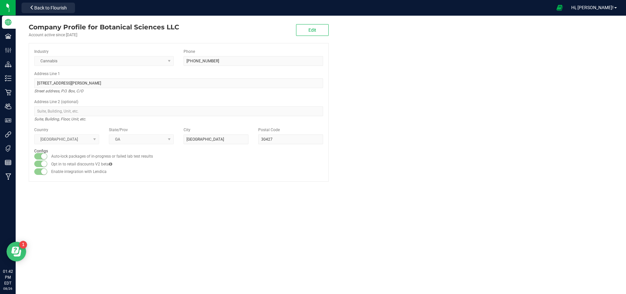
click at [21, 246] on div "1" at bounding box center [23, 245] width 8 height 8
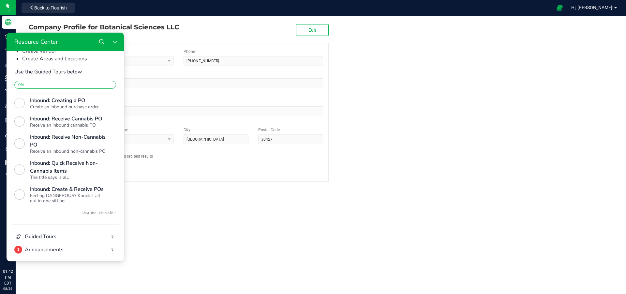
scroll to position [247, 0]
click at [104, 42] on icon "Search" at bounding box center [101, 41] width 5 height 5
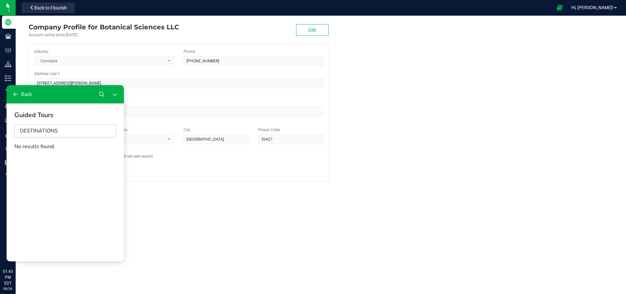
type input "DESTINATIONS"
click at [22, 95] on div "Back" at bounding box center [26, 94] width 11 height 7
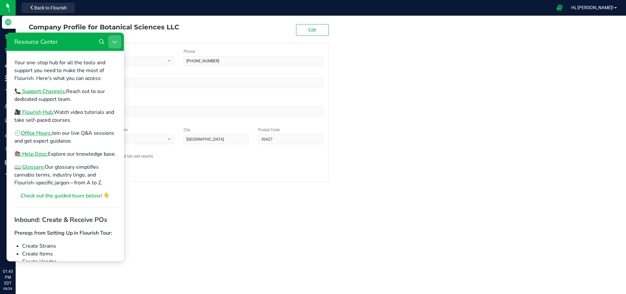
click at [114, 41] on icon "Close Resource Center" at bounding box center [114, 41] width 5 height 5
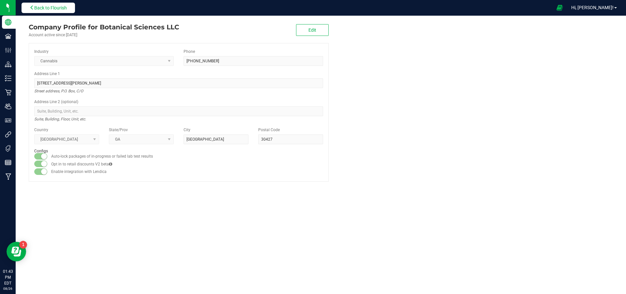
click at [57, 7] on span "Back to Flourish" at bounding box center [50, 7] width 33 height 5
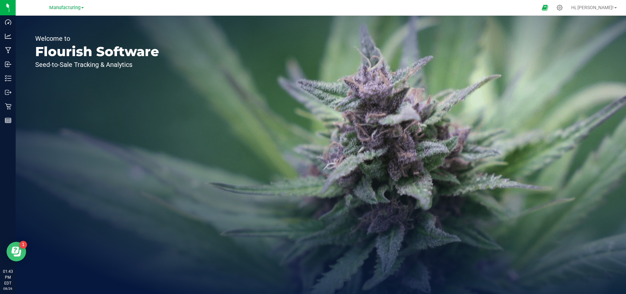
click at [16, 252] on icon "Open Resource Center" at bounding box center [15, 250] width 8 height 7
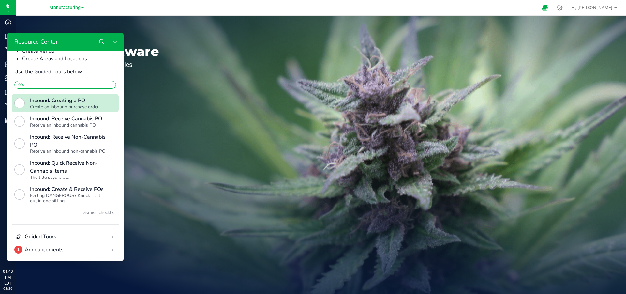
scroll to position [84, 0]
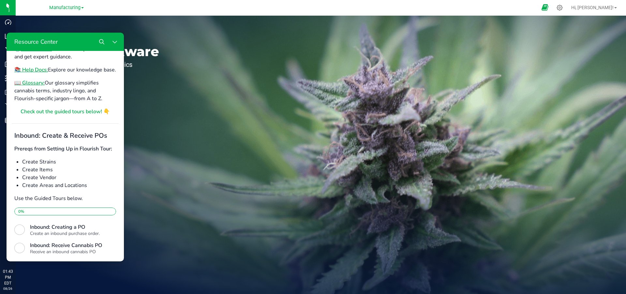
click at [549, 7] on icon at bounding box center [545, 8] width 7 height 8
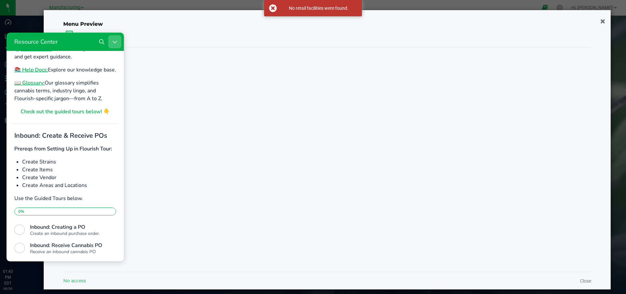
drag, startPoint x: 121, startPoint y: 37, endPoint x: 124, endPoint y: 73, distance: 36.0
click at [121, 37] on button "Close Resource Center" at bounding box center [114, 41] width 13 height 13
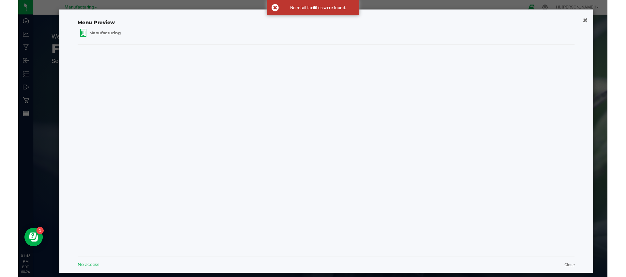
scroll to position [0, 0]
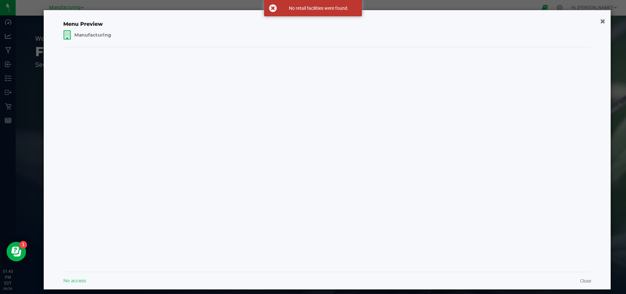
click at [91, 37] on span "Manufacturing" at bounding box center [92, 35] width 37 height 7
click at [600, 22] on icon "button" at bounding box center [603, 21] width 6 height 7
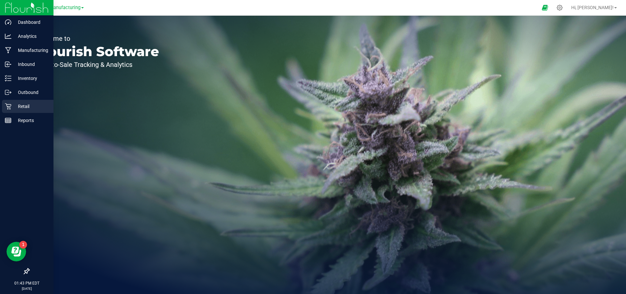
click at [33, 104] on p "Retail" at bounding box center [30, 106] width 39 height 8
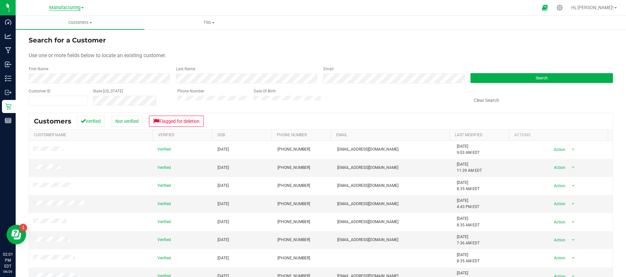
click at [77, 6] on span "Manufacturing" at bounding box center [64, 8] width 31 height 6
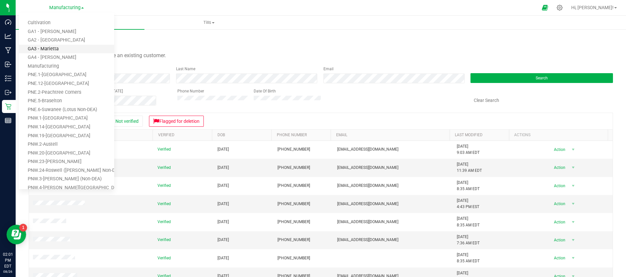
click at [70, 46] on link "GA3 - Marietta" at bounding box center [66, 49] width 95 height 9
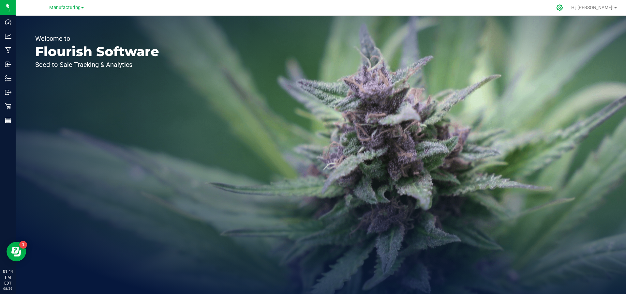
click at [563, 7] on icon at bounding box center [559, 7] width 7 height 7
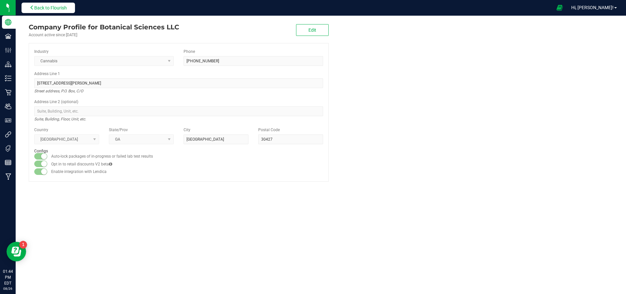
click at [67, 9] on span "Back to Flourish" at bounding box center [50, 7] width 33 height 5
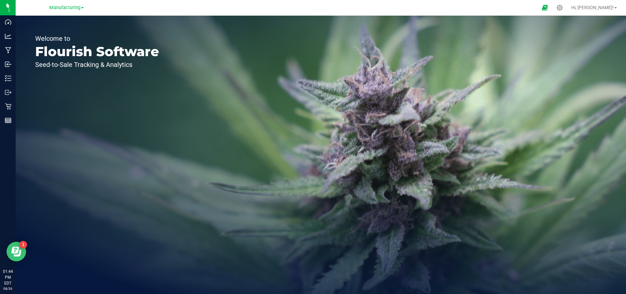
click at [14, 251] on icon "Open Resource Center" at bounding box center [15, 250] width 8 height 7
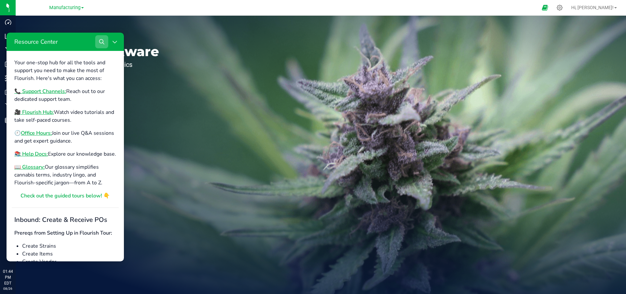
click at [103, 40] on icon "Search" at bounding box center [101, 41] width 5 height 5
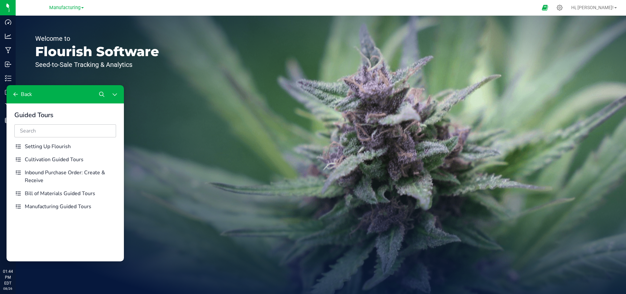
click at [47, 134] on input "Resource Center" at bounding box center [65, 130] width 102 height 13
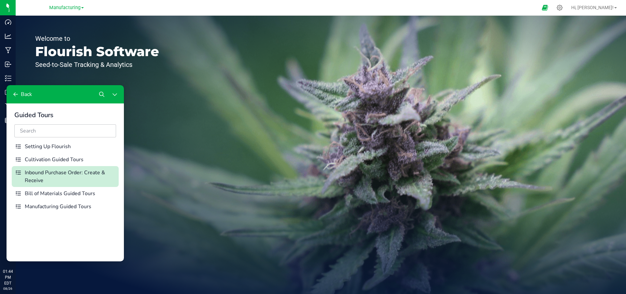
click at [52, 173] on div "Inbound Purchase Order: Create & Receive" at bounding box center [70, 177] width 91 height 16
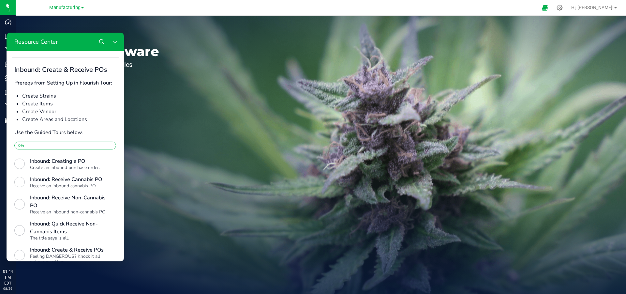
scroll to position [84, 0]
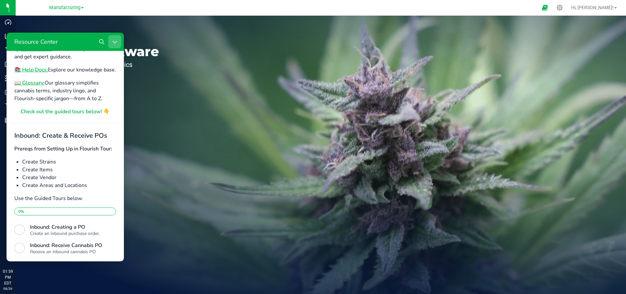
click at [115, 41] on icon "Close Resource Center" at bounding box center [114, 41] width 5 height 5
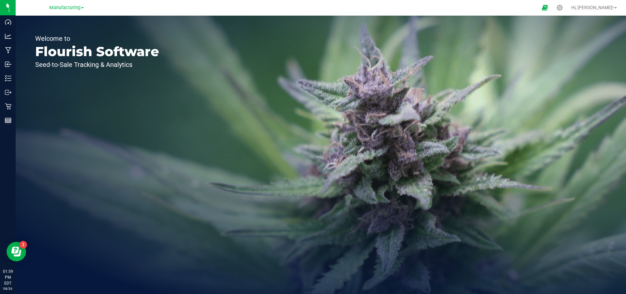
scroll to position [0, 0]
click at [70, 8] on span "Manufacturing" at bounding box center [64, 8] width 31 height 6
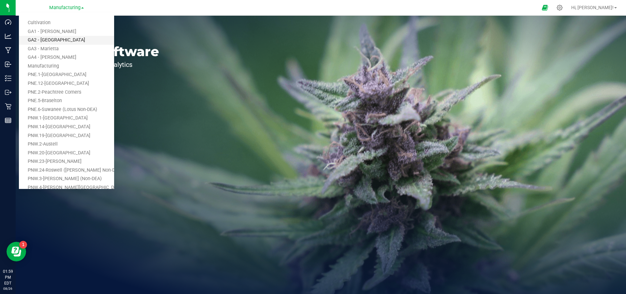
click at [68, 42] on link "GA2 - [GEOGRAPHIC_DATA]" at bounding box center [66, 40] width 95 height 9
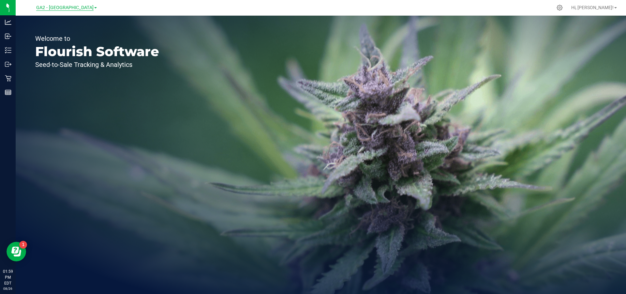
click at [82, 10] on span "GA2 - [GEOGRAPHIC_DATA]" at bounding box center [64, 8] width 57 height 6
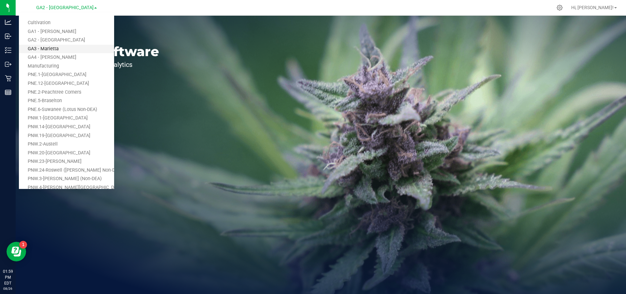
click at [50, 47] on link "GA3 - Marietta" at bounding box center [66, 49] width 95 height 9
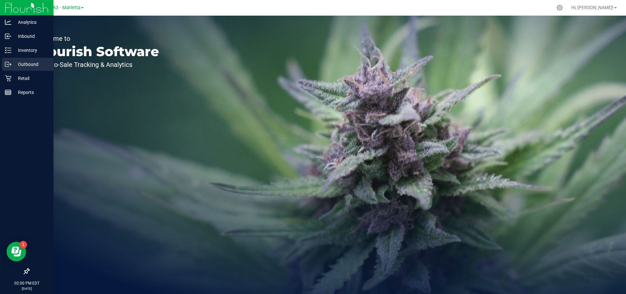
click at [19, 60] on div "Outbound" at bounding box center [28, 64] width 52 height 13
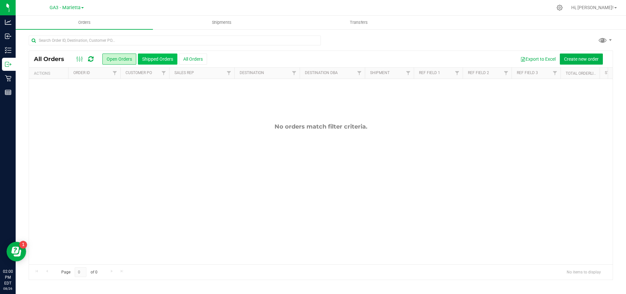
click at [149, 58] on button "Shipped Orders" at bounding box center [157, 58] width 39 height 11
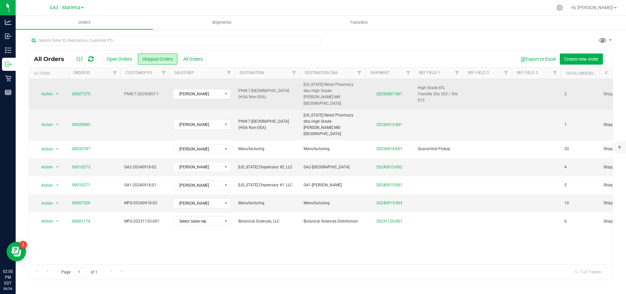
drag, startPoint x: 124, startPoint y: 90, endPoint x: 161, endPoint y: 92, distance: 37.5
click at [161, 92] on td "PNW.7-20250807-1" at bounding box center [144, 94] width 49 height 31
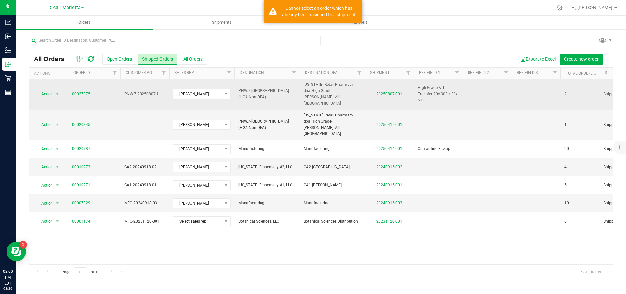
click at [85, 91] on link "00027375" at bounding box center [81, 94] width 18 height 6
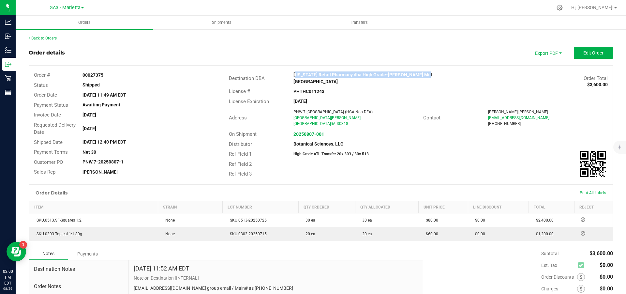
drag, startPoint x: 292, startPoint y: 75, endPoint x: 439, endPoint y: 74, distance: 147.1
click at [439, 74] on div "Georgia Retail Pharmacy dba High Grade-Howell Mill Atlanta" at bounding box center [370, 78] width 162 height 14
drag, startPoint x: 291, startPoint y: 86, endPoint x: 327, endPoint y: 86, distance: 36.5
click at [327, 88] on div "PHTHC011243" at bounding box center [353, 91] width 129 height 7
click at [230, 25] on span "Shipments" at bounding box center [221, 23] width 37 height 6
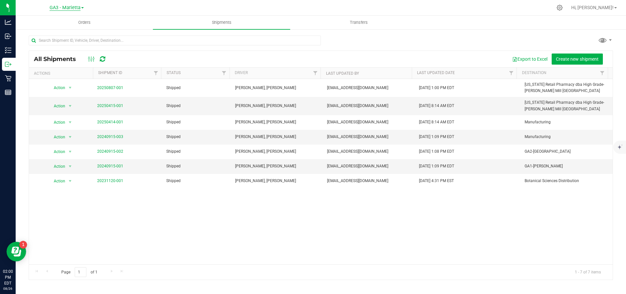
click at [63, 10] on span "GA3 - Marietta" at bounding box center [65, 8] width 31 height 6
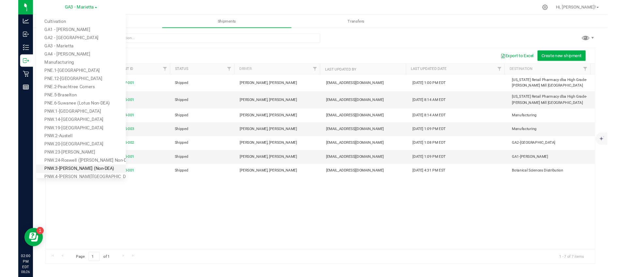
scroll to position [33, 0]
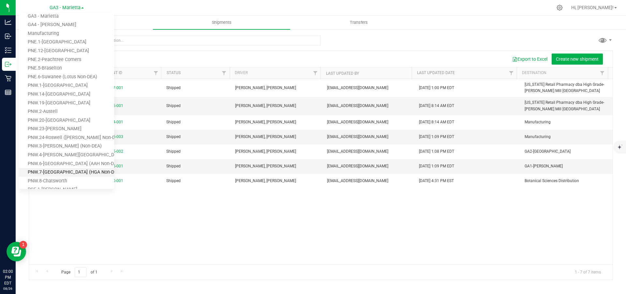
click at [56, 171] on link "PNW.7-[GEOGRAPHIC_DATA] (HGA Non-DEA)" at bounding box center [66, 172] width 95 height 9
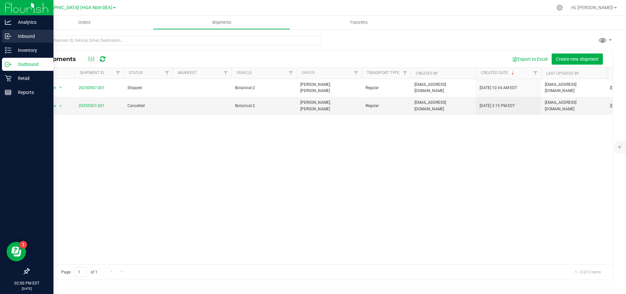
click at [17, 35] on p "Inbound" at bounding box center [30, 36] width 39 height 8
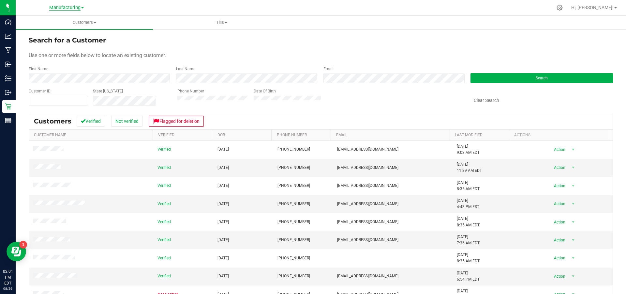
click at [79, 10] on span "Manufacturing" at bounding box center [64, 8] width 31 height 6
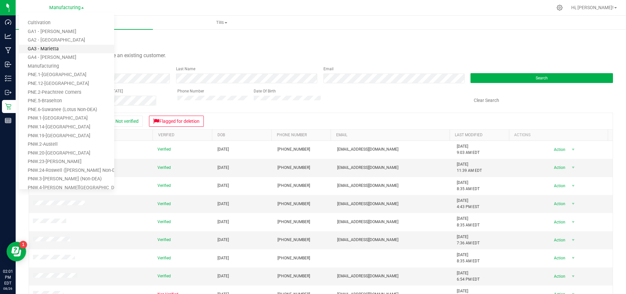
click at [69, 47] on link "GA3 - Marietta" at bounding box center [66, 49] width 95 height 9
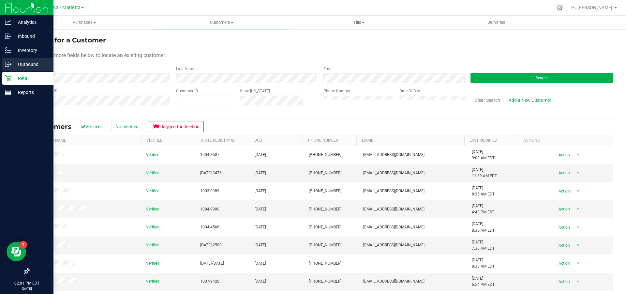
click at [11, 64] on icon at bounding box center [8, 64] width 7 height 7
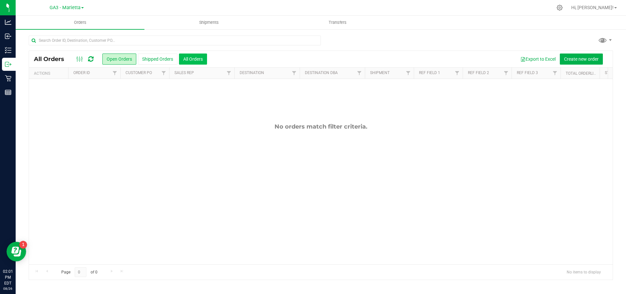
click at [190, 61] on button "All Orders" at bounding box center [193, 58] width 28 height 11
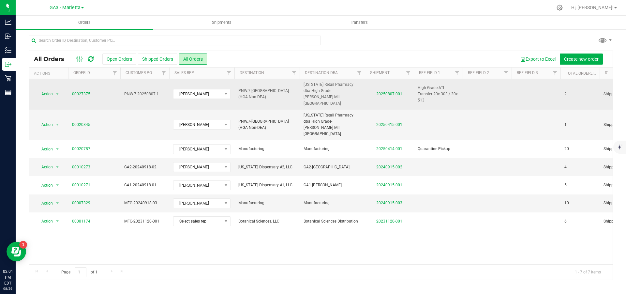
drag, startPoint x: 159, startPoint y: 91, endPoint x: 111, endPoint y: 90, distance: 47.6
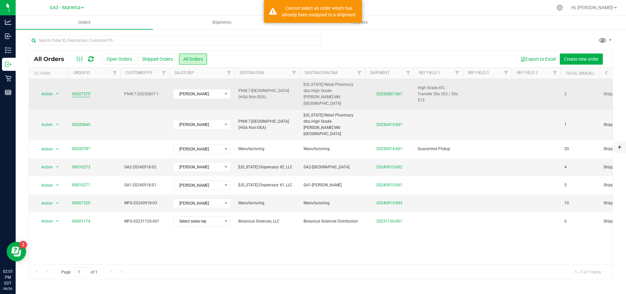
click at [79, 91] on link "00027375" at bounding box center [81, 94] width 18 height 6
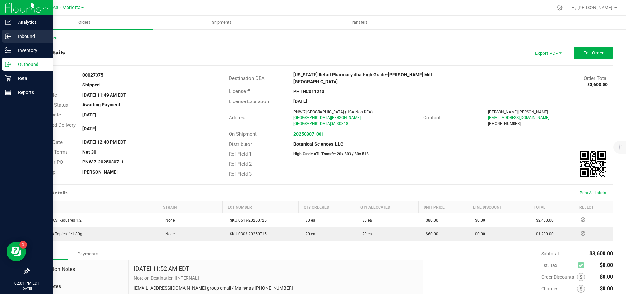
click at [22, 37] on p "Inbound" at bounding box center [30, 36] width 39 height 8
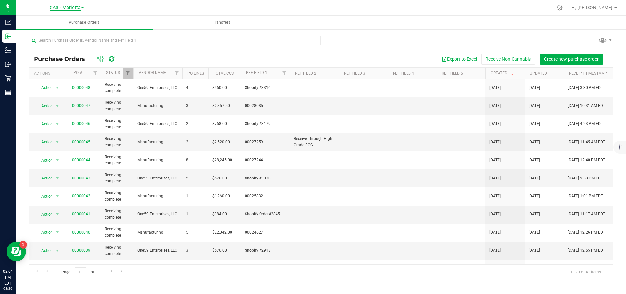
click at [80, 8] on span "GA3 - Marietta" at bounding box center [65, 8] width 31 height 6
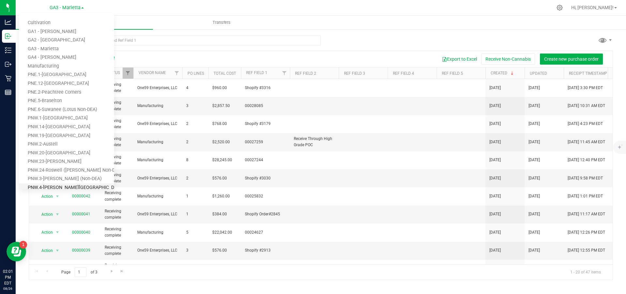
scroll to position [33, 0]
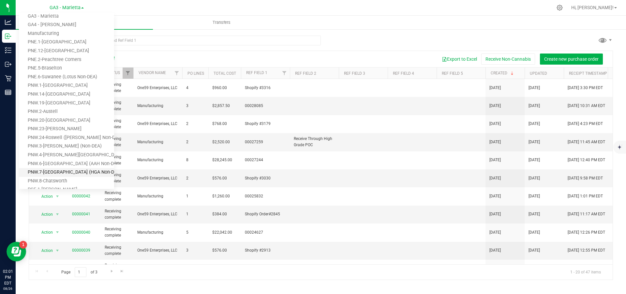
click at [65, 172] on link "PNW.7-[GEOGRAPHIC_DATA] (HGA Non-DEA)" at bounding box center [66, 172] width 95 height 9
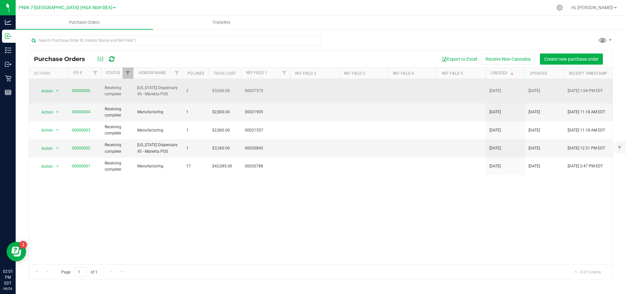
drag, startPoint x: 169, startPoint y: 91, endPoint x: 128, endPoint y: 79, distance: 42.1
click at [128, 79] on tr "Action Action Close purchase order Edit purchase order PO audit log Re-order Vi…" at bounding box center [383, 91] width 708 height 24
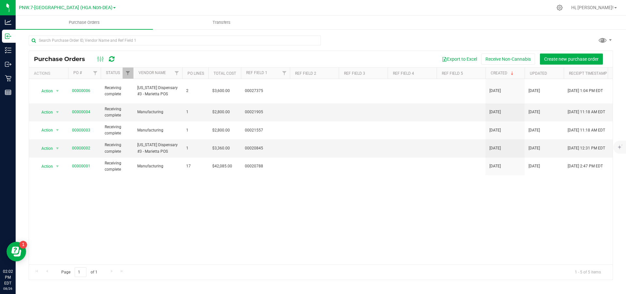
click at [99, 9] on link "PNW.7-[GEOGRAPHIC_DATA] (HGA Non-DEA)" at bounding box center [67, 7] width 97 height 6
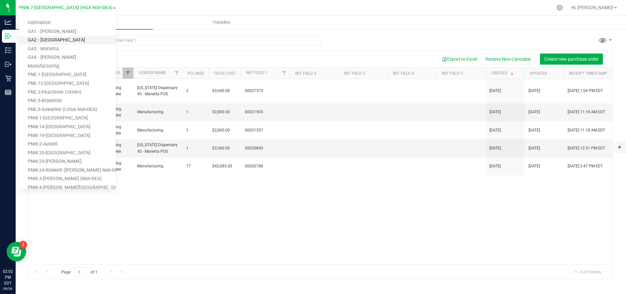
click at [62, 39] on link "GA2 - [GEOGRAPHIC_DATA]" at bounding box center [67, 40] width 97 height 9
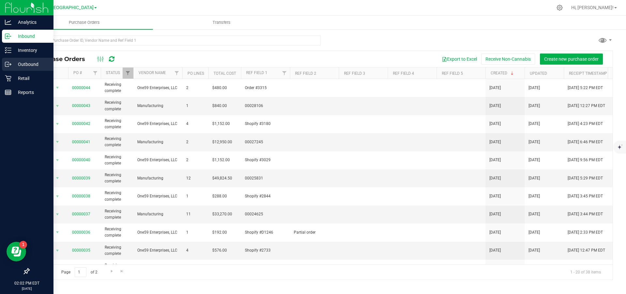
click at [24, 63] on p "Outbound" at bounding box center [30, 64] width 39 height 8
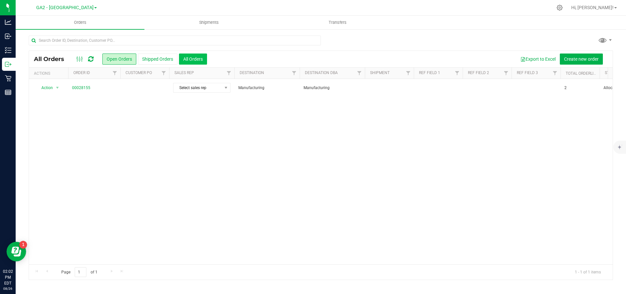
click at [189, 58] on button "All Orders" at bounding box center [193, 58] width 28 height 11
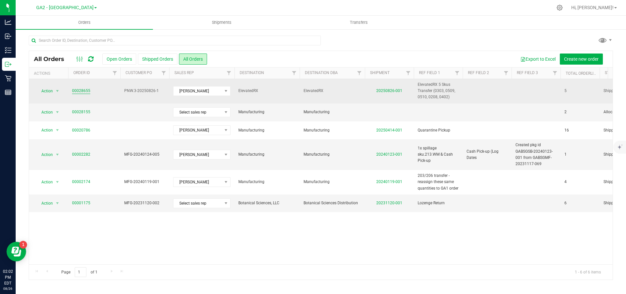
click at [78, 91] on link "00028655" at bounding box center [81, 91] width 18 height 6
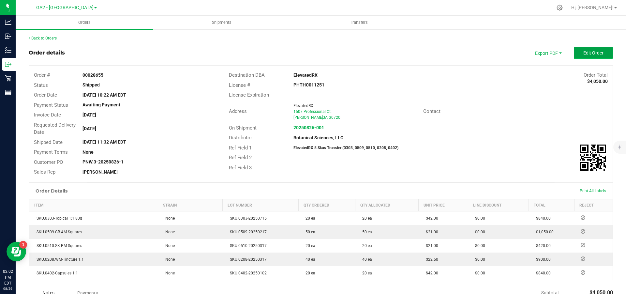
click at [584, 52] on span "Edit Order" at bounding box center [594, 52] width 20 height 5
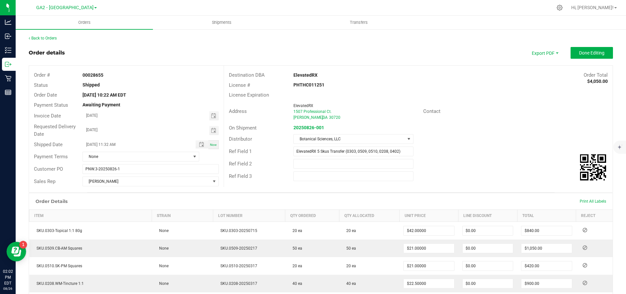
click at [297, 76] on strong "ElevatedRX" at bounding box center [306, 74] width 24 height 5
click at [58, 8] on span "GA2 - [GEOGRAPHIC_DATA]" at bounding box center [64, 8] width 57 height 6
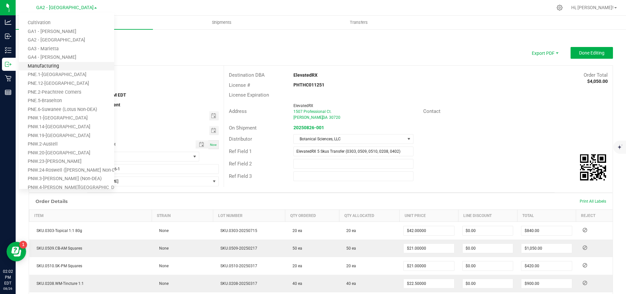
click at [47, 67] on link "Manufacturing" at bounding box center [66, 66] width 95 height 9
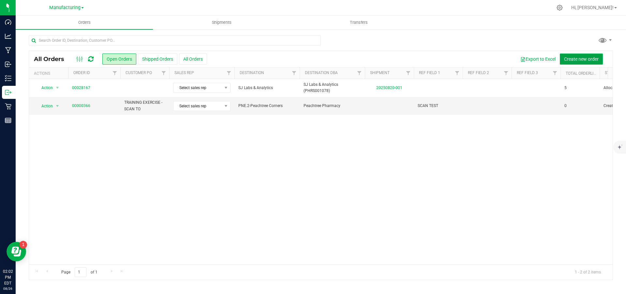
click at [577, 58] on span "Create new order" at bounding box center [581, 58] width 35 height 5
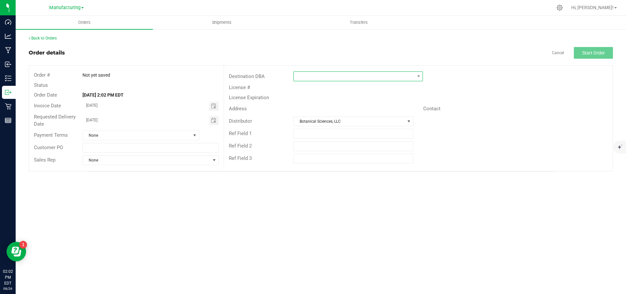
click at [318, 73] on span at bounding box center [354, 76] width 121 height 9
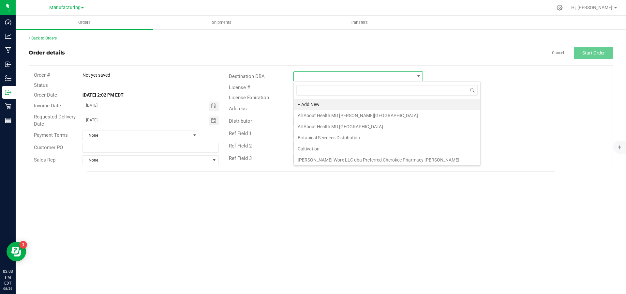
click at [52, 39] on link "Back to Orders" at bounding box center [43, 38] width 28 height 5
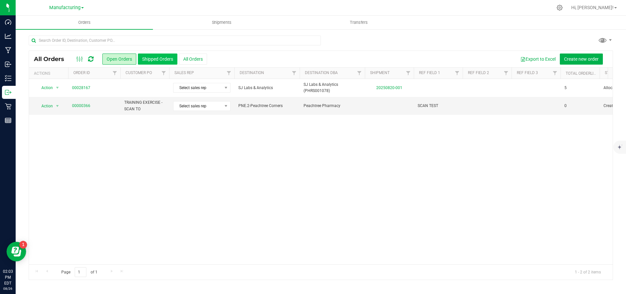
click at [161, 62] on button "Shipped Orders" at bounding box center [157, 58] width 39 height 11
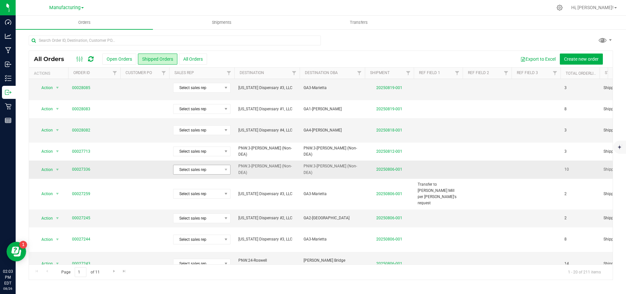
scroll to position [33, 0]
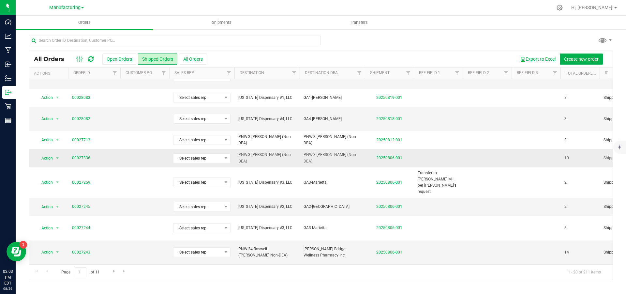
drag, startPoint x: 282, startPoint y: 146, endPoint x: 251, endPoint y: 140, distance: 31.9
click at [251, 149] on td "PNW.3-[PERSON_NAME] (Non-DEA)" at bounding box center [267, 158] width 65 height 18
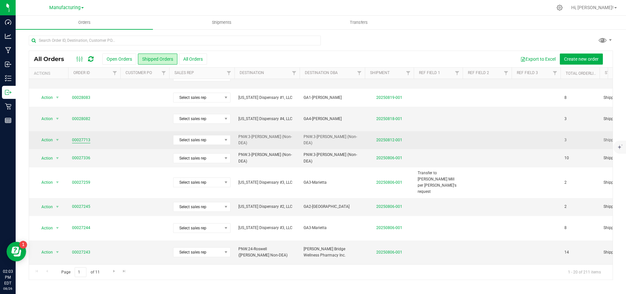
click at [84, 137] on link "00027713" at bounding box center [81, 140] width 18 height 6
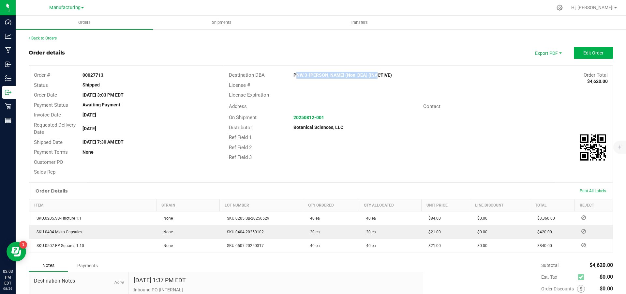
drag, startPoint x: 372, startPoint y: 77, endPoint x: 292, endPoint y: 77, distance: 80.2
click at [292, 77] on div "PNW.3-Dalton (Non-DEA) (INACTIVE)" at bounding box center [370, 75] width 162 height 7
click at [37, 37] on link "Back to Orders" at bounding box center [43, 38] width 28 height 5
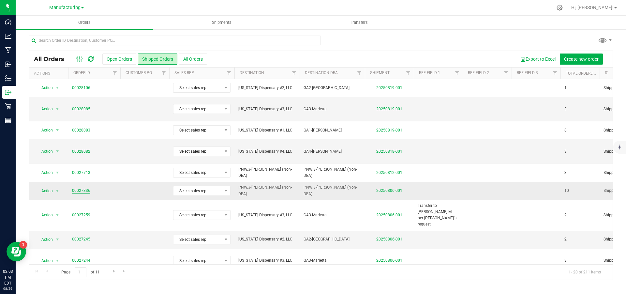
click at [79, 188] on link "00027336" at bounding box center [81, 191] width 18 height 6
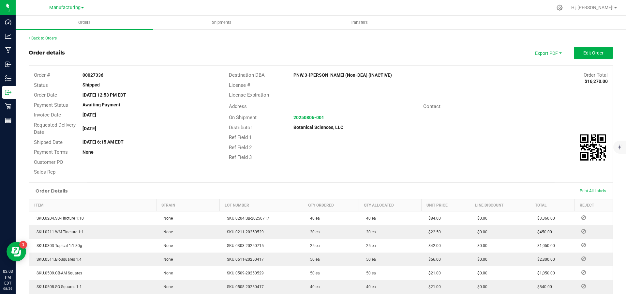
click at [42, 38] on link "Back to Orders" at bounding box center [43, 38] width 28 height 5
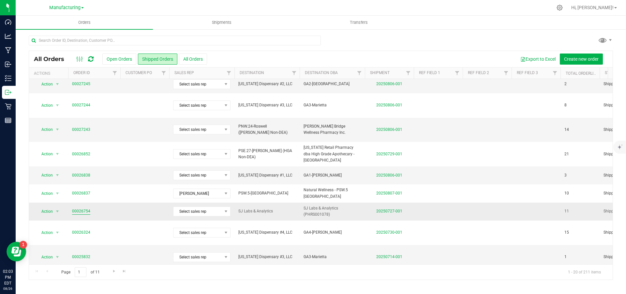
scroll to position [187, 0]
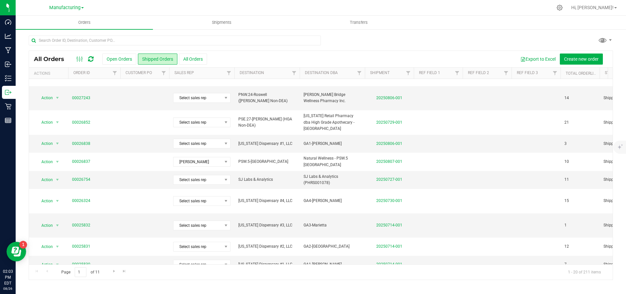
click at [77, 276] on link "00025095" at bounding box center [81, 283] width 18 height 6
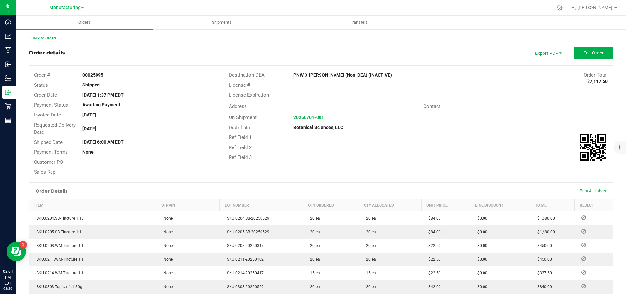
click at [43, 36] on div "Back to Orders" at bounding box center [321, 38] width 585 height 6
click at [43, 37] on link "Back to Orders" at bounding box center [43, 38] width 28 height 5
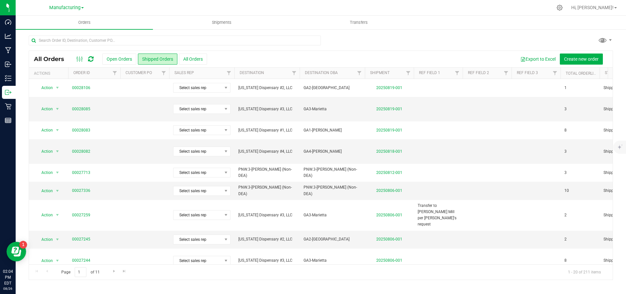
click at [270, 60] on div "Export to Excel Create new order" at bounding box center [407, 58] width 401 height 11
click at [81, 5] on link "Manufacturing" at bounding box center [66, 7] width 35 height 6
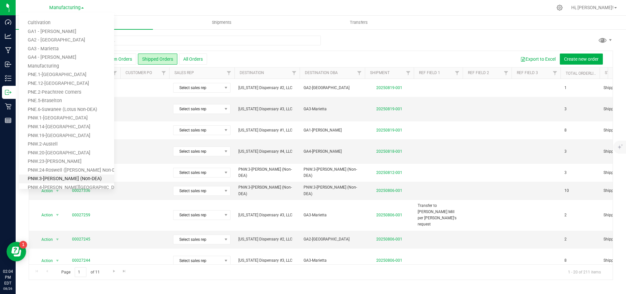
click at [69, 178] on link "PNW.3-[PERSON_NAME] (Non-DEA)" at bounding box center [66, 179] width 95 height 9
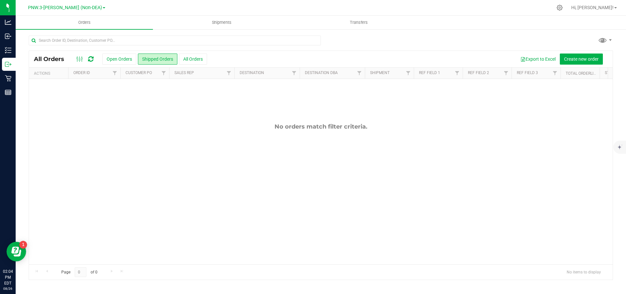
click at [92, 7] on link "PNW.3-[PERSON_NAME] (Non-DEA)" at bounding box center [66, 7] width 77 height 6
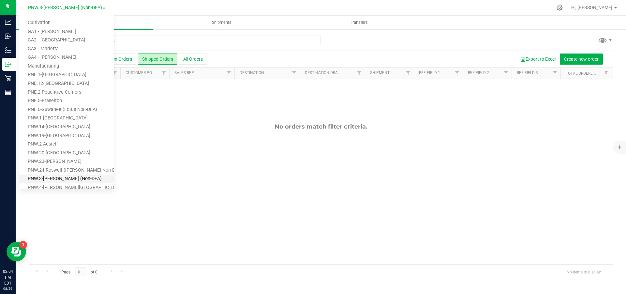
click at [52, 178] on link "PNW.3-[PERSON_NAME] (Non-DEA)" at bounding box center [66, 179] width 95 height 9
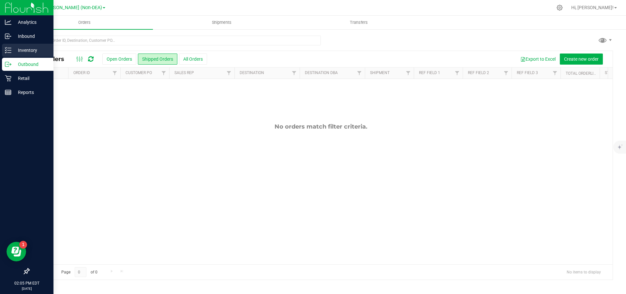
click at [25, 51] on p "Inventory" at bounding box center [30, 50] width 39 height 8
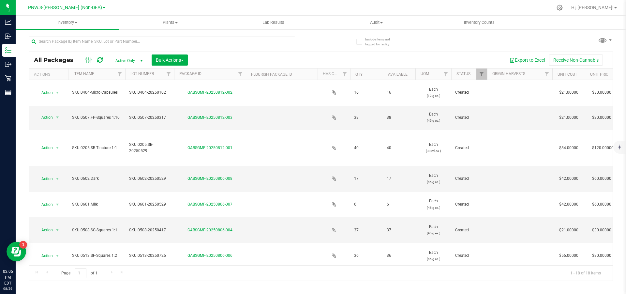
drag, startPoint x: 565, startPoint y: 17, endPoint x: 537, endPoint y: 28, distance: 30.8
drag, startPoint x: 537, startPoint y: 28, endPoint x: 312, endPoint y: 42, distance: 224.5
click at [312, 42] on div at bounding box center [175, 41] width 292 height 21
click at [93, 7] on link "PNW.3-[PERSON_NAME] (Non-DEA)" at bounding box center [66, 7] width 77 height 6
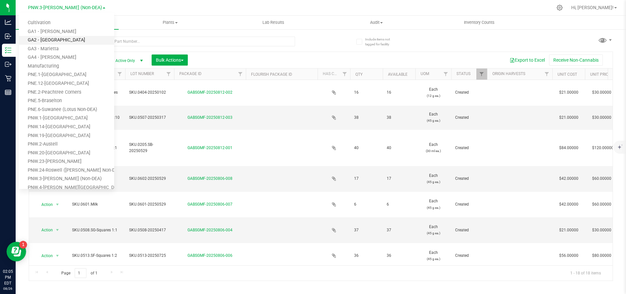
click at [76, 39] on link "GA2 - [GEOGRAPHIC_DATA]" at bounding box center [66, 40] width 95 height 9
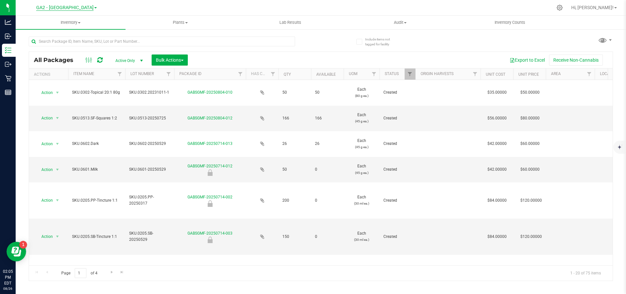
click at [68, 8] on span "GA2 - [GEOGRAPHIC_DATA]" at bounding box center [64, 8] width 57 height 6
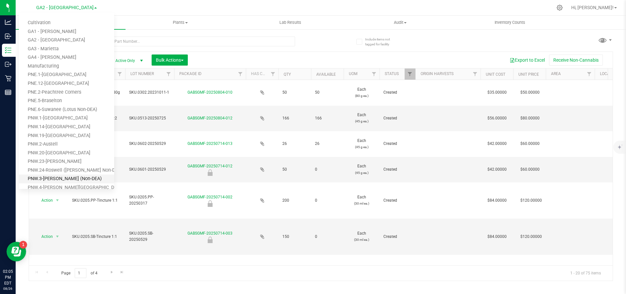
click at [63, 178] on link "PNW.3-[PERSON_NAME] (Non-DEA)" at bounding box center [66, 179] width 95 height 9
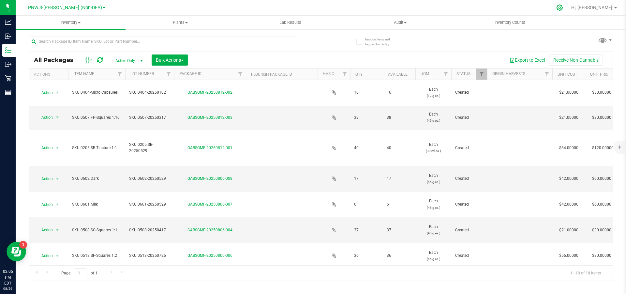
click at [565, 8] on div at bounding box center [559, 7] width 9 height 7
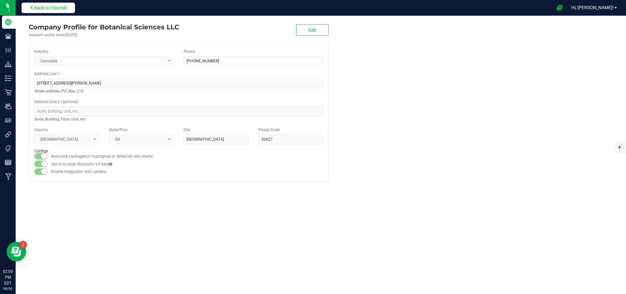
click at [59, 8] on span "Back to Flourish" at bounding box center [50, 7] width 33 height 5
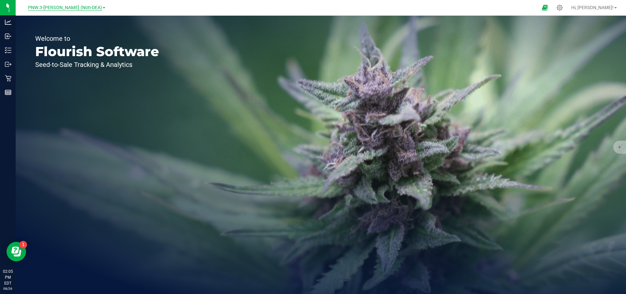
click at [68, 8] on span "PNW.3-[PERSON_NAME] (Non-DEA)" at bounding box center [65, 8] width 74 height 6
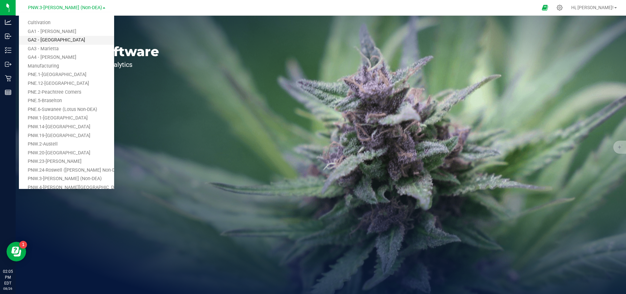
click at [69, 38] on link "GA2 - [GEOGRAPHIC_DATA]" at bounding box center [66, 40] width 95 height 9
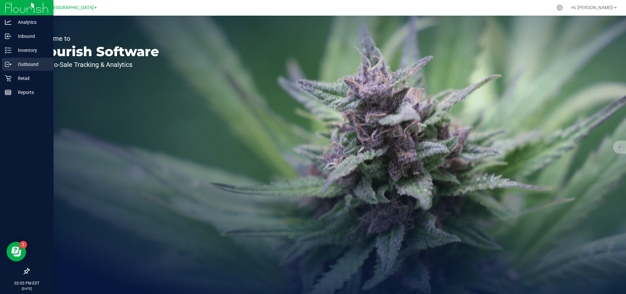
click at [11, 62] on p "Outbound" at bounding box center [30, 64] width 39 height 8
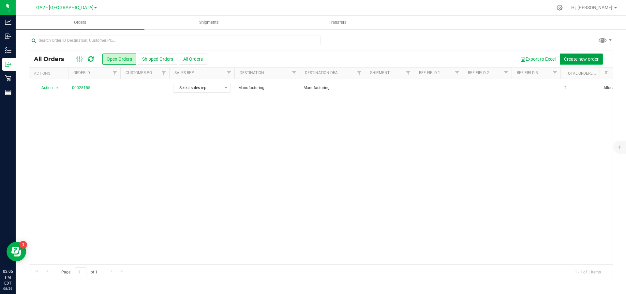
click at [576, 57] on span "Create new order" at bounding box center [581, 58] width 35 height 5
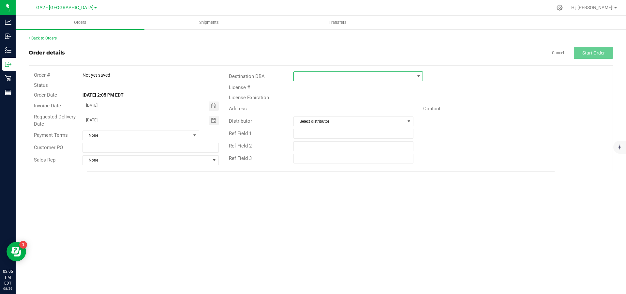
click at [306, 80] on span at bounding box center [354, 76] width 121 height 9
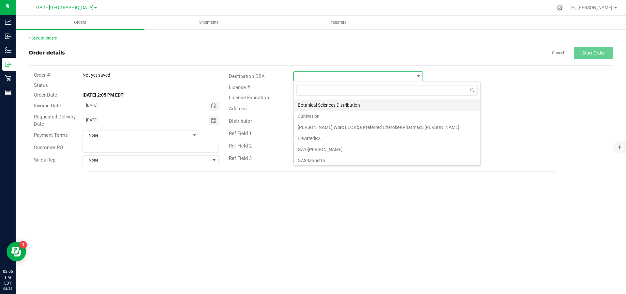
scroll to position [65, 0]
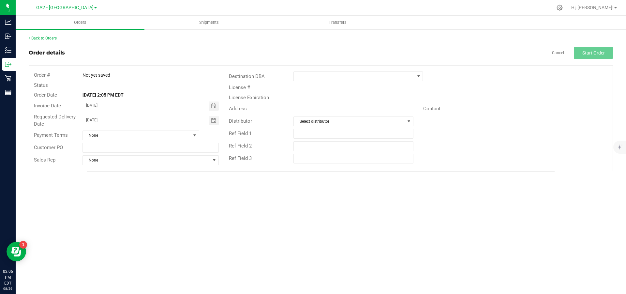
click at [531, 197] on div "Orders Shipments Transfers Back to Orders Order details Cancel Start Order Orde…" at bounding box center [321, 155] width 611 height 278
drag, startPoint x: 570, startPoint y: 36, endPoint x: 527, endPoint y: 87, distance: 67.2
drag, startPoint x: 527, startPoint y: 87, endPoint x: 585, endPoint y: 7, distance: 98.9
click at [563, 7] on icon at bounding box center [559, 7] width 7 height 7
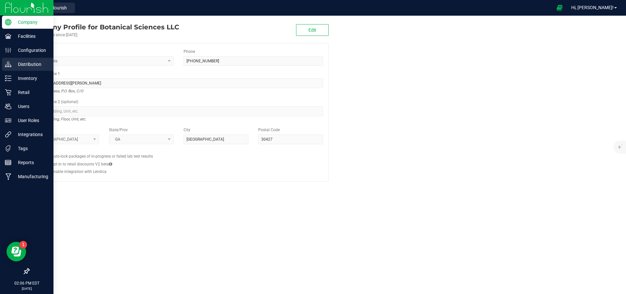
click at [26, 65] on p "Distribution" at bounding box center [30, 64] width 39 height 8
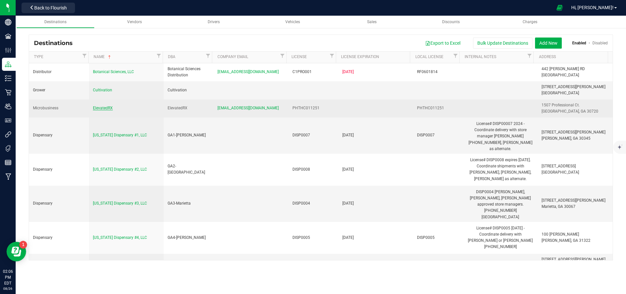
click at [97, 108] on span "ElevatedRX" at bounding box center [103, 108] width 20 height 5
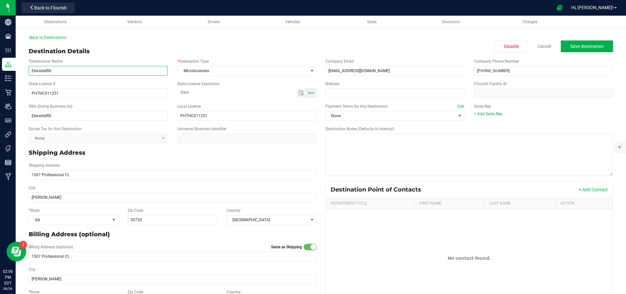
click at [32, 71] on input "ElevatedRX" at bounding box center [98, 71] width 139 height 10
click at [62, 74] on input "ElevatedRX" at bounding box center [98, 71] width 139 height 10
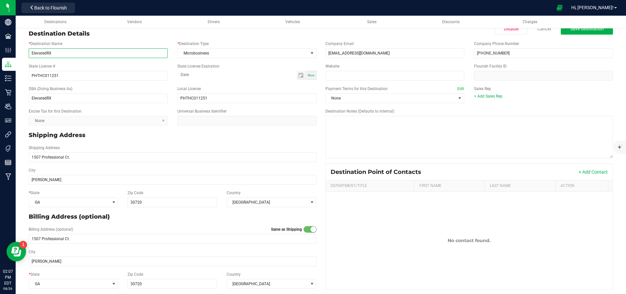
scroll to position [23, 0]
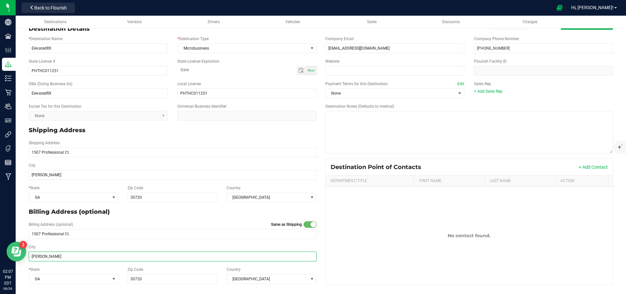
drag, startPoint x: 57, startPoint y: 499, endPoint x: 25, endPoint y: 254, distance: 246.7
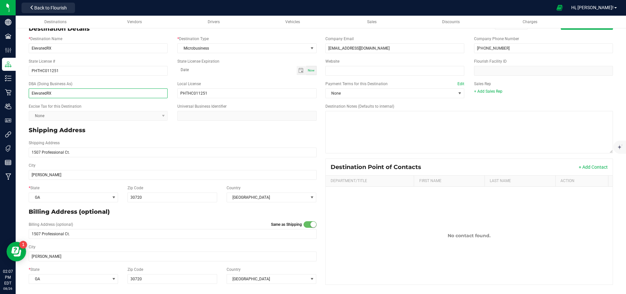
click at [31, 93] on input "ElevatedRX" at bounding box center [98, 93] width 139 height 10
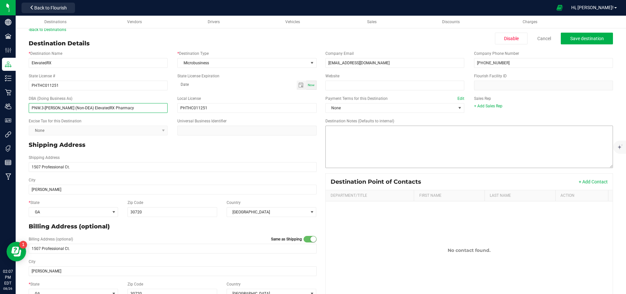
scroll to position [0, 0]
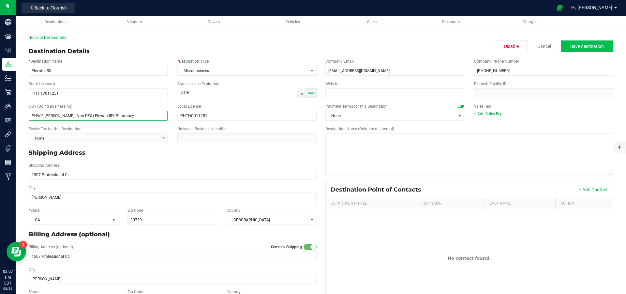
type input "PNW.3-Dalton (Non-DEA) ElevatedRX Pharmacy"
click at [596, 50] on button "Save destination" at bounding box center [587, 46] width 52 height 12
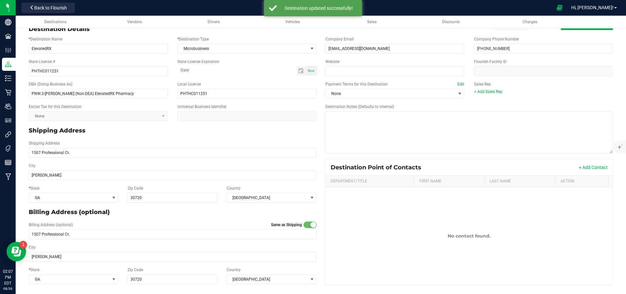
scroll to position [23, 0]
drag, startPoint x: 168, startPoint y: 171, endPoint x: 156, endPoint y: 152, distance: 22.5
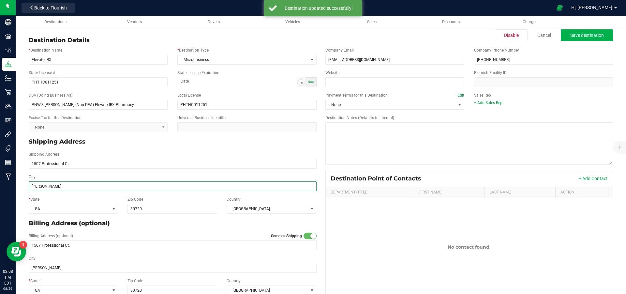
scroll to position [0, 0]
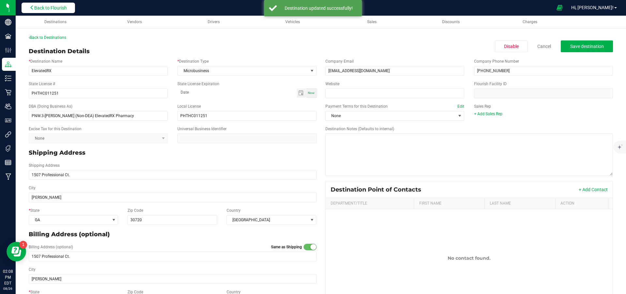
click at [48, 7] on span "Back to Flourish" at bounding box center [50, 7] width 33 height 5
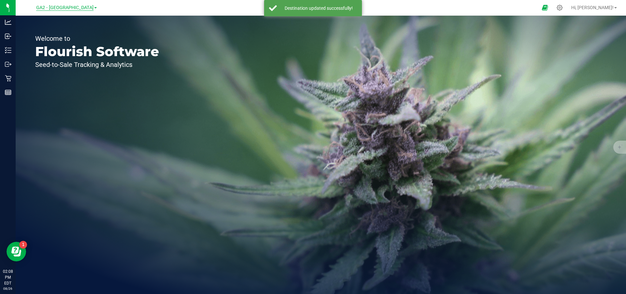
click at [71, 8] on span "GA2 - [GEOGRAPHIC_DATA]" at bounding box center [64, 8] width 57 height 6
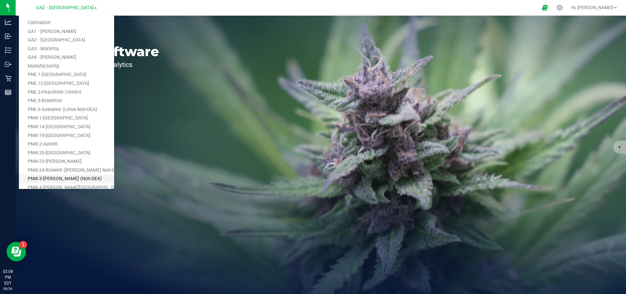
click at [55, 177] on link "PNW.3-[PERSON_NAME] (Non-DEA)" at bounding box center [66, 179] width 95 height 9
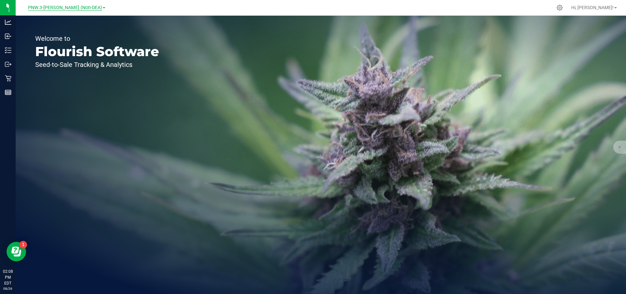
click at [81, 7] on span "PNW.3-[PERSON_NAME] (Non-DEA)" at bounding box center [65, 8] width 74 height 6
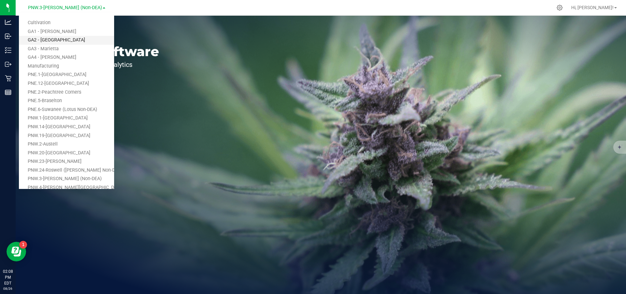
click at [74, 37] on link "GA2 - [GEOGRAPHIC_DATA]" at bounding box center [66, 40] width 95 height 9
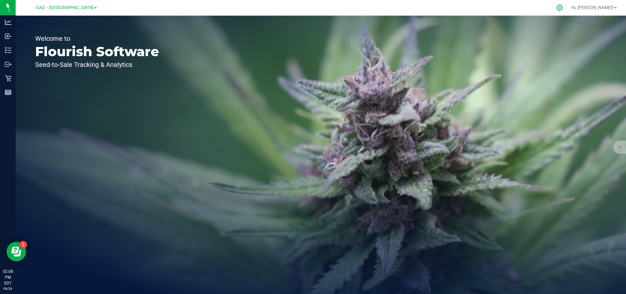
click at [563, 8] on icon at bounding box center [559, 7] width 7 height 7
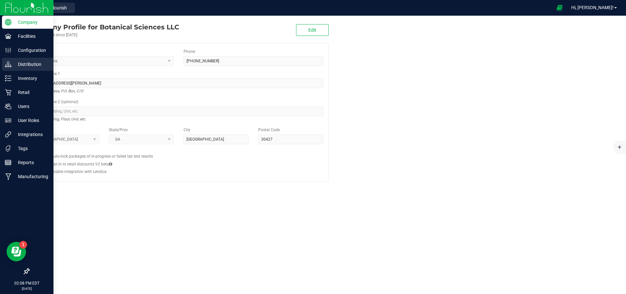
click at [27, 65] on p "Distribution" at bounding box center [30, 64] width 39 height 8
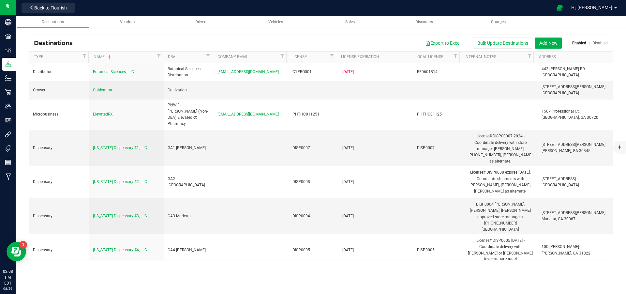
click at [601, 43] on link "Disabled" at bounding box center [600, 43] width 15 height 5
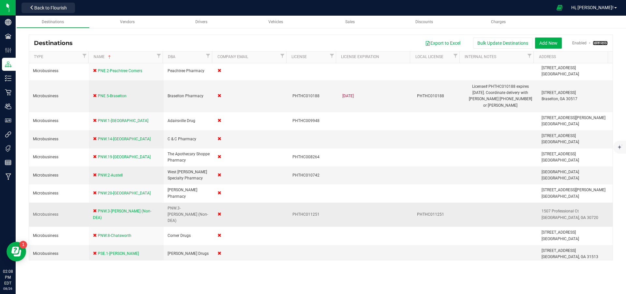
scroll to position [65, 0]
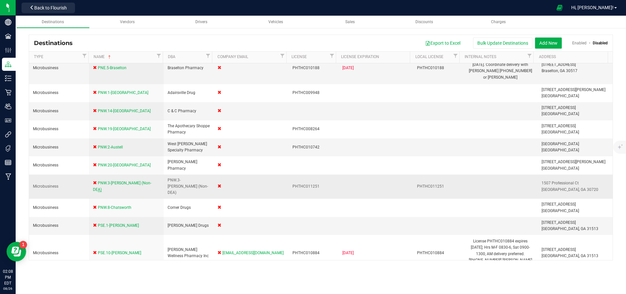
click at [116, 183] on span "PNW.3-[PERSON_NAME] (Non-DEA)" at bounding box center [122, 186] width 58 height 11
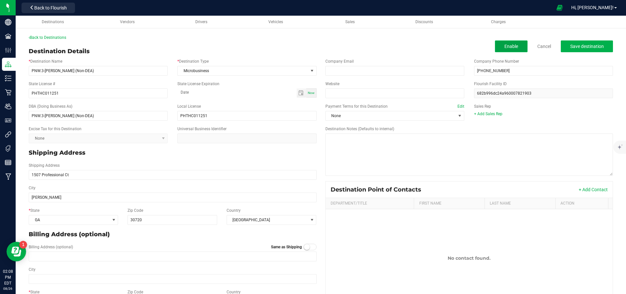
click at [505, 46] on span "Enable" at bounding box center [512, 46] width 14 height 5
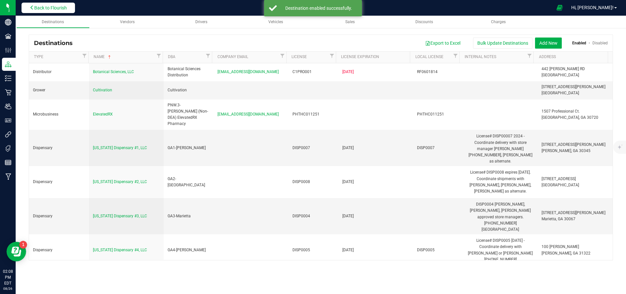
click at [45, 6] on span "Back to Flourish" at bounding box center [50, 7] width 33 height 5
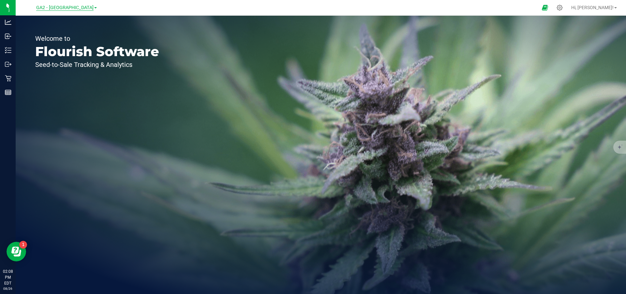
click at [76, 5] on span "GA2 - [GEOGRAPHIC_DATA]" at bounding box center [64, 8] width 57 height 6
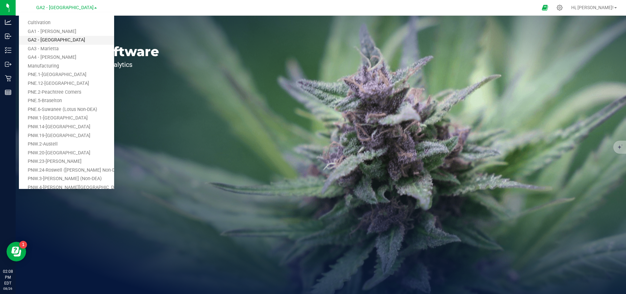
click at [69, 40] on link "GA2 - [GEOGRAPHIC_DATA]" at bounding box center [66, 40] width 95 height 9
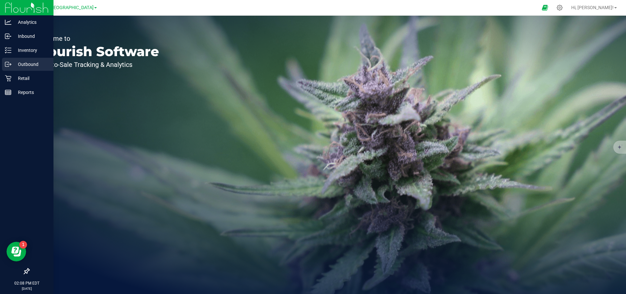
click at [15, 64] on p "Outbound" at bounding box center [30, 64] width 39 height 8
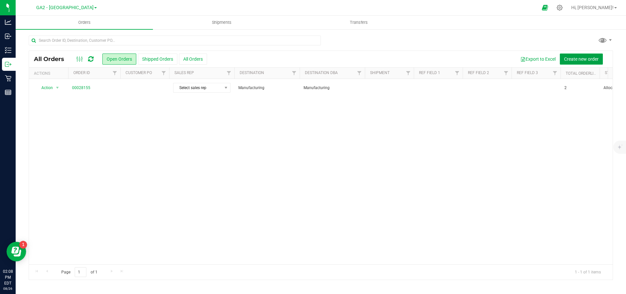
click at [583, 59] on span "Create new order" at bounding box center [581, 58] width 35 height 5
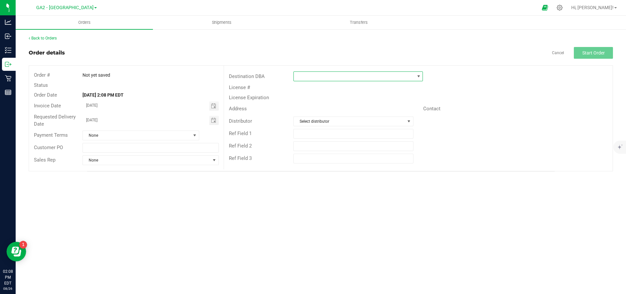
click at [337, 80] on span at bounding box center [354, 76] width 121 height 9
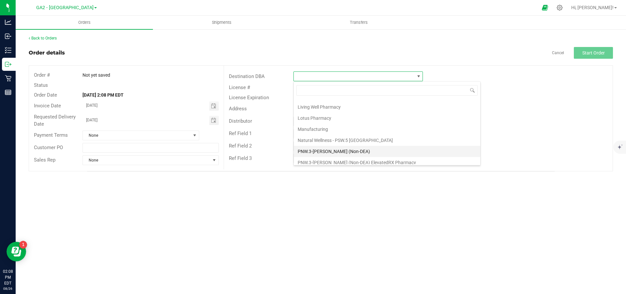
click at [326, 150] on li "PNW.3-[PERSON_NAME] (Non-DEA)" at bounding box center [387, 151] width 187 height 11
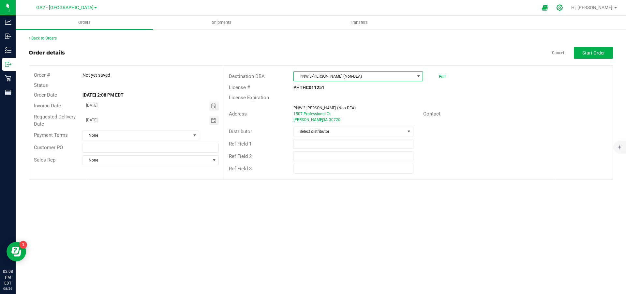
click at [563, 8] on icon at bounding box center [560, 8] width 6 height 6
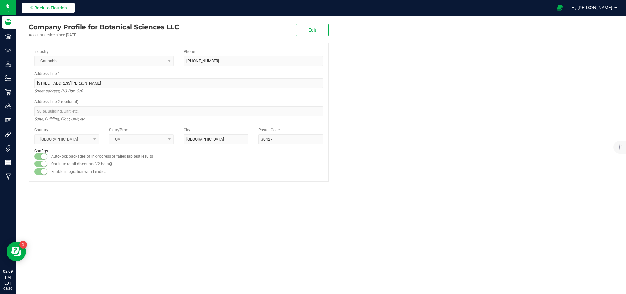
click at [40, 7] on span "Back to Flourish" at bounding box center [50, 7] width 33 height 5
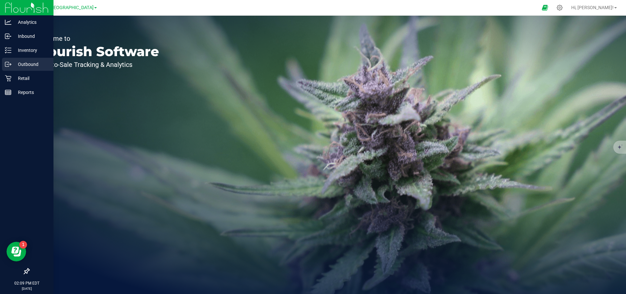
click at [26, 64] on p "Outbound" at bounding box center [30, 64] width 39 height 8
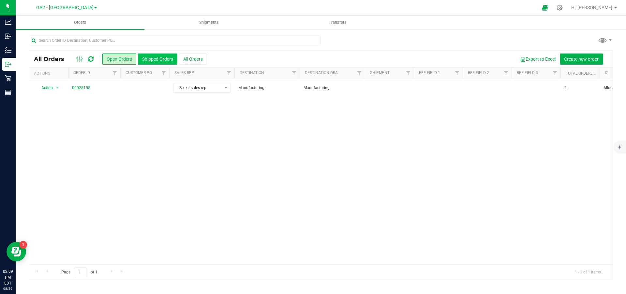
click at [158, 61] on button "Shipped Orders" at bounding box center [157, 58] width 39 height 11
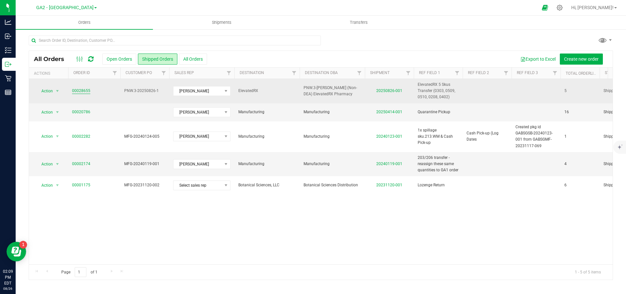
click at [79, 90] on link "00028655" at bounding box center [81, 91] width 18 height 6
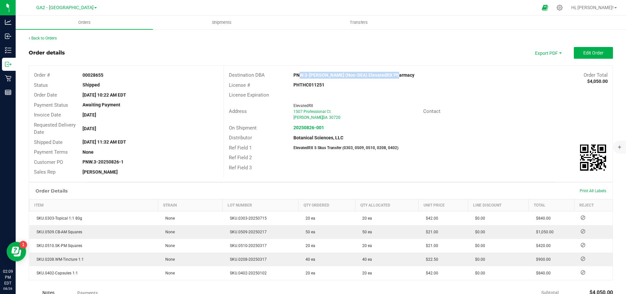
drag, startPoint x: 296, startPoint y: 77, endPoint x: 400, endPoint y: 76, distance: 104.7
click at [400, 76] on div "PNW.3-Dalton (Non-DEA) ElevatedRX Pharmacy" at bounding box center [370, 75] width 162 height 7
drag, startPoint x: 292, startPoint y: 76, endPoint x: 411, endPoint y: 76, distance: 119.1
click at [411, 76] on div "PNW.3-Dalton (Non-DEA) ElevatedRX Pharmacy" at bounding box center [370, 75] width 162 height 7
click at [75, 8] on span "GA2 - [GEOGRAPHIC_DATA]" at bounding box center [64, 8] width 57 height 6
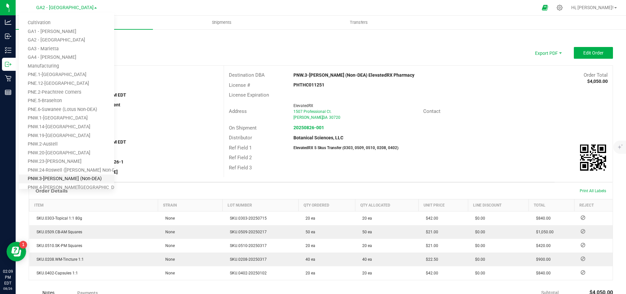
click at [65, 177] on link "PNW.3-[PERSON_NAME] (Non-DEA)" at bounding box center [66, 179] width 95 height 9
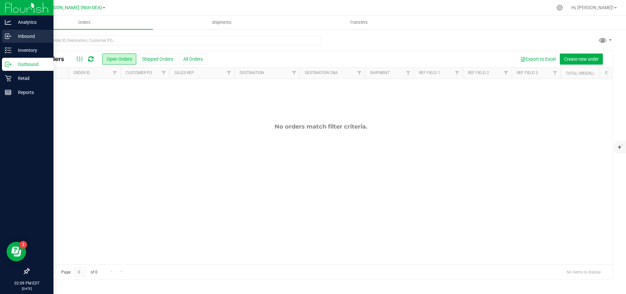
click at [15, 34] on p "Inbound" at bounding box center [30, 36] width 39 height 8
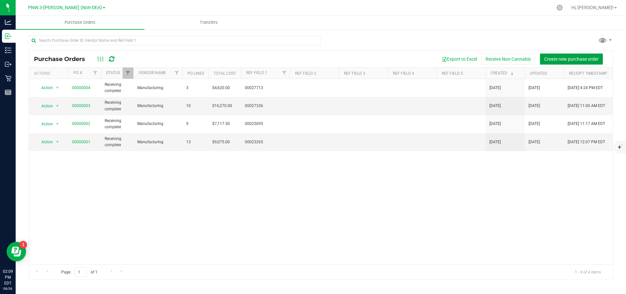
click at [579, 59] on span "Create new purchase order" at bounding box center [571, 58] width 54 height 5
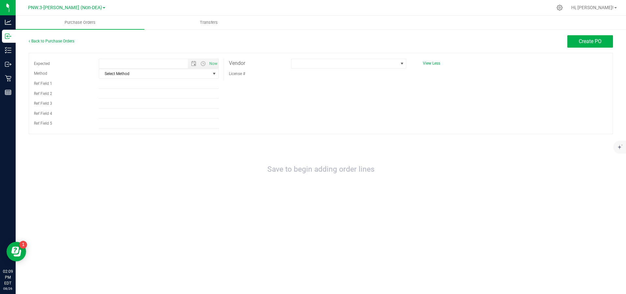
type input "8/26/2025 2:09 PM"
click at [359, 67] on span at bounding box center [345, 63] width 106 height 9
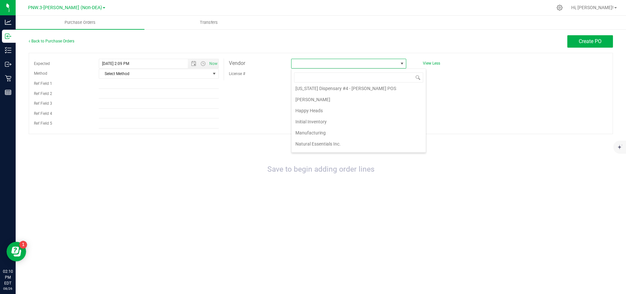
scroll to position [150, 0]
click at [311, 117] on li "Manufacturing" at bounding box center [359, 118] width 134 height 11
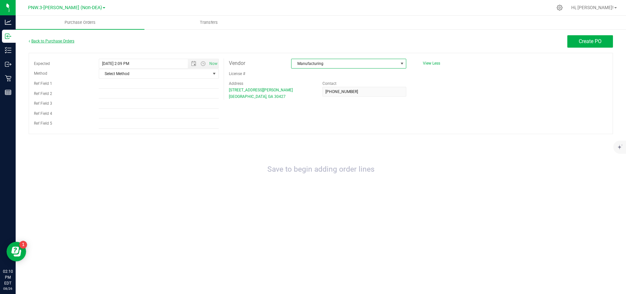
click at [55, 39] on link "Back to Purchase Orders" at bounding box center [52, 41] width 46 height 5
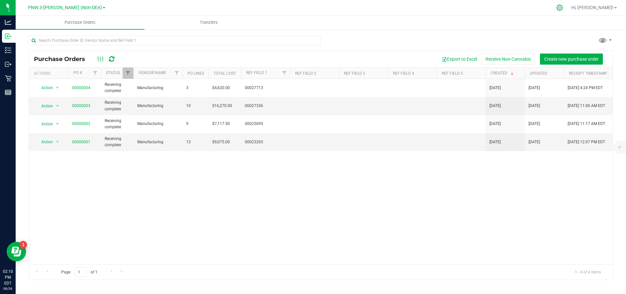
click at [563, 10] on icon at bounding box center [559, 7] width 7 height 7
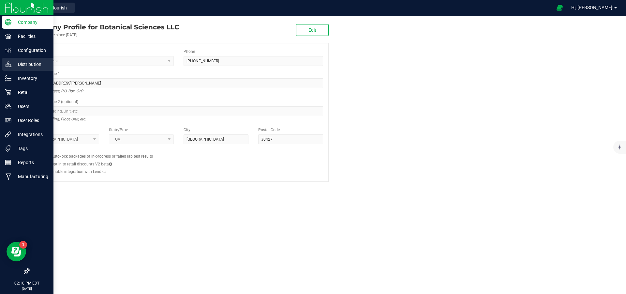
click at [30, 67] on p "Distribution" at bounding box center [30, 64] width 39 height 8
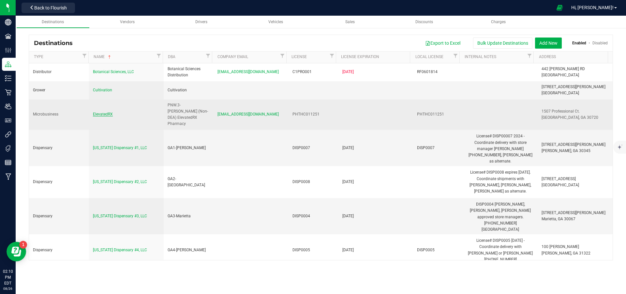
click at [96, 112] on span "ElevatedRX" at bounding box center [103, 114] width 20 height 5
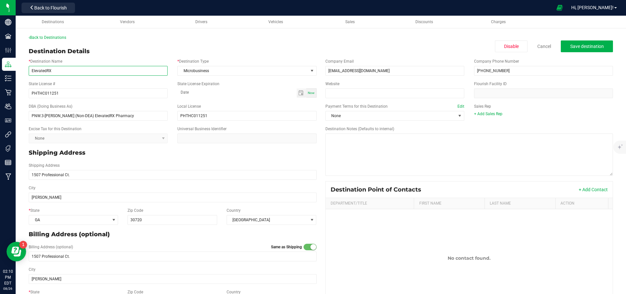
click at [63, 67] on input "ElevatedRX" at bounding box center [98, 71] width 139 height 10
click at [63, 69] on input "DO NOT USE SRO 8/26/25) ElevatedRX" at bounding box center [98, 71] width 139 height 10
click at [63, 68] on input "DO NOT USE SRO (8/26/25) ElevatedRX" at bounding box center [98, 71] width 139 height 10
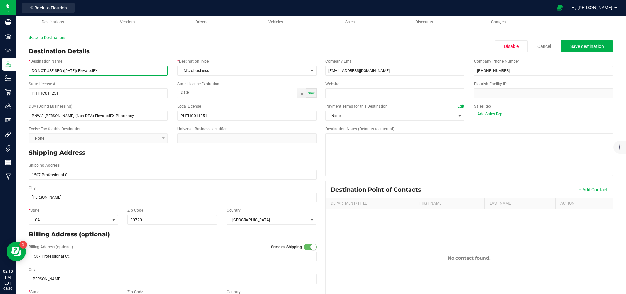
click at [63, 68] on input "DO NOT USE SRO (8/26/25) ElevatedRX" at bounding box center [98, 71] width 139 height 10
type input "DO NOT USE SRO (8/26/25) ElevatedRX"
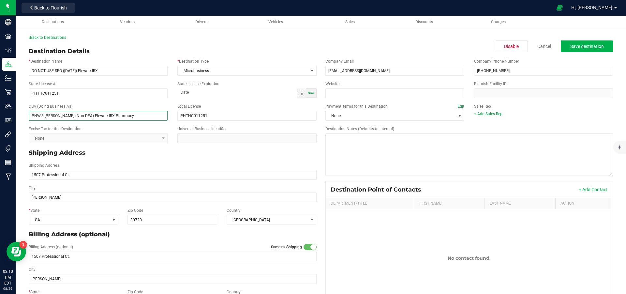
click at [45, 115] on input "PNW.3-Dalton (Non-DEA) ElevatedRX Pharmacy" at bounding box center [98, 116] width 139 height 10
paste input "DO NOT USE SRO (8/26/25) ElevatedRX"
type input "DO NOT USE SRO (8/26/25) ElevatedRX"
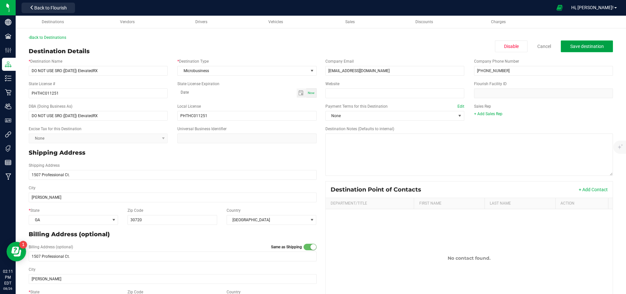
click at [573, 48] on span "Save destination" at bounding box center [587, 46] width 34 height 5
click at [582, 46] on span "Save destination" at bounding box center [587, 46] width 34 height 5
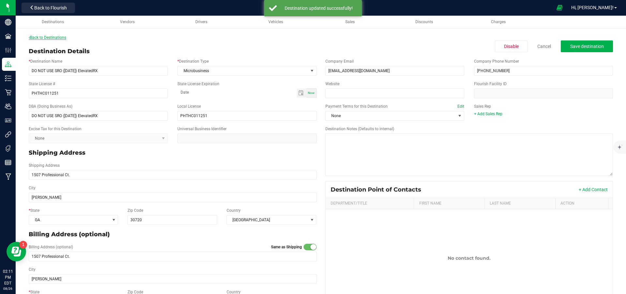
click at [53, 39] on link "Back to Destinations" at bounding box center [48, 37] width 38 height 5
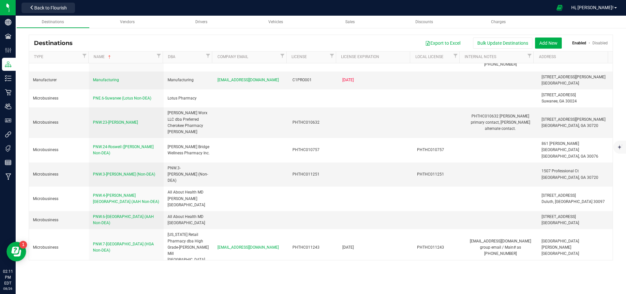
scroll to position [196, 0]
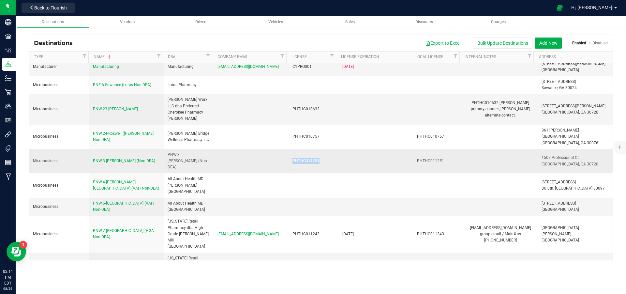
drag, startPoint x: 321, startPoint y: 132, endPoint x: 277, endPoint y: 125, distance: 44.6
click at [277, 149] on tr "Microbusiness PNW.3-Dalton (Non-DEA) PNW.3-Dalton (Non-DEA) PHTHC011251 PHTHC01…" at bounding box center [321, 161] width 584 height 24
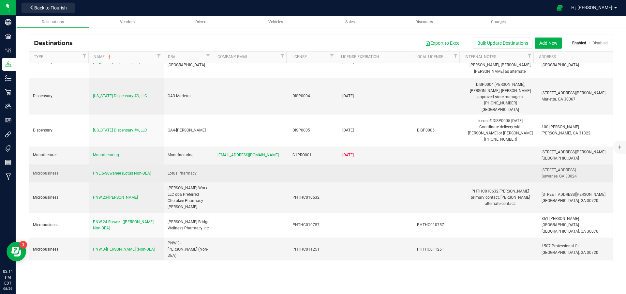
scroll to position [136, 0]
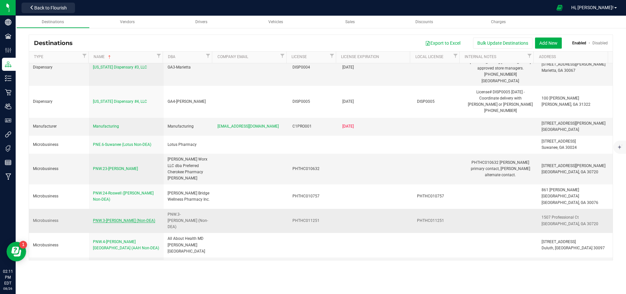
click at [114, 218] on span "PNW.3-[PERSON_NAME] (Non-DEA)" at bounding box center [124, 220] width 62 height 5
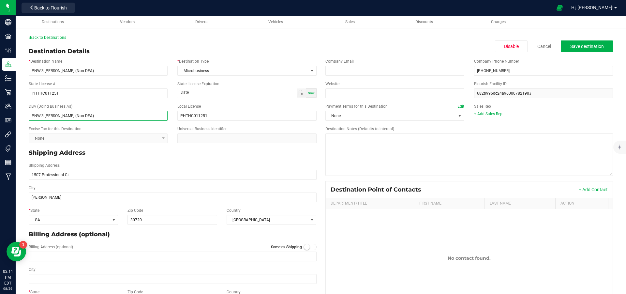
click at [79, 118] on input "PNW.3-[PERSON_NAME] (Non-DEA)" at bounding box center [98, 116] width 139 height 10
type input "PNW.3-Dalton (Non-DEA ElevatedRX)"
click at [586, 47] on span "Save destination" at bounding box center [587, 46] width 34 height 5
click at [269, 38] on div "Back to Destinations" at bounding box center [321, 38] width 585 height 6
click at [580, 44] on span "Save destination" at bounding box center [587, 46] width 34 height 5
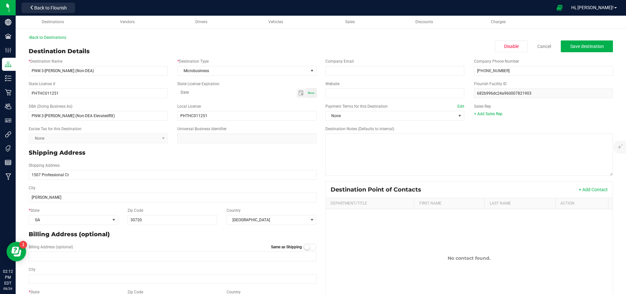
click at [212, 9] on div at bounding box center [315, 7] width 475 height 13
click at [587, 49] on span "Save destination" at bounding box center [587, 46] width 34 height 5
click at [54, 36] on link "Back to Destinations" at bounding box center [48, 37] width 38 height 5
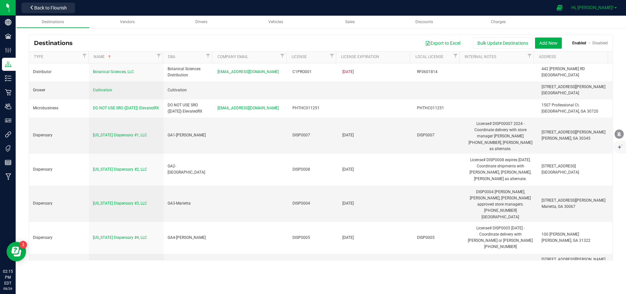
click at [606, 8] on span "Hi, [PERSON_NAME]!" at bounding box center [592, 7] width 42 height 5
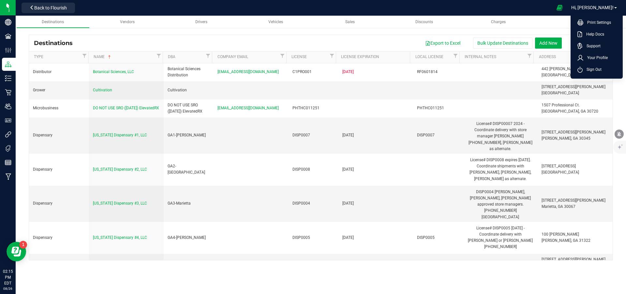
click at [541, 22] on ul "Destinations Vendors Drivers Vehicles Sales Discounts Charges" at bounding box center [329, 22] width 626 height 13
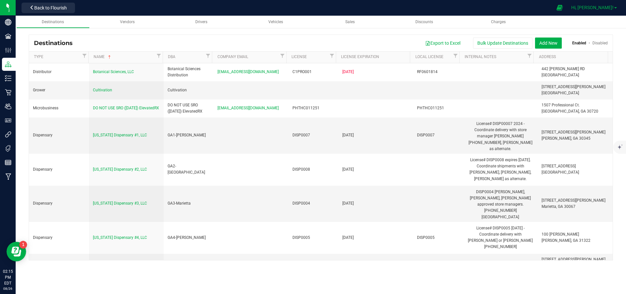
click at [613, 8] on span "Hi, [PERSON_NAME]!" at bounding box center [592, 7] width 42 height 5
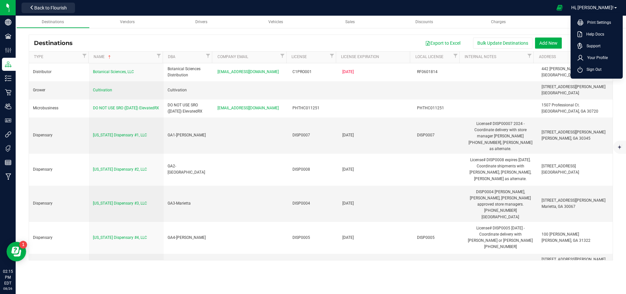
click at [228, 42] on div "Export to Excel Bulk Update Destinations Add New Enabled Disabled" at bounding box center [343, 43] width 530 height 11
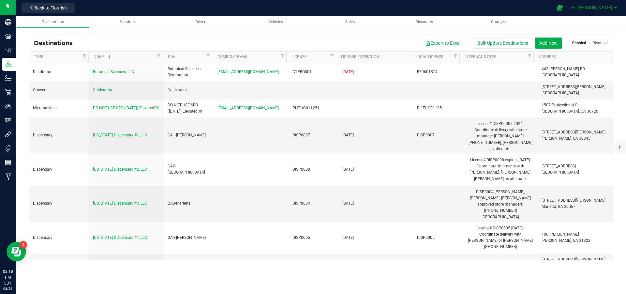
click at [611, 5] on span "Hi, [PERSON_NAME]!" at bounding box center [592, 7] width 42 height 5
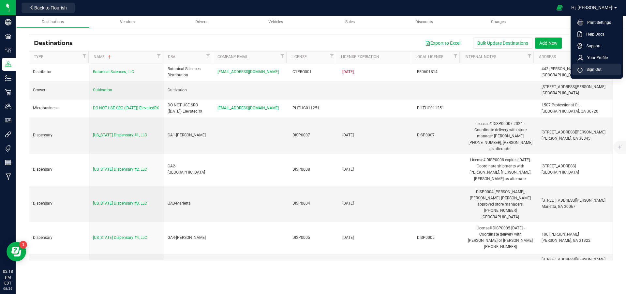
click at [601, 73] on li "Sign Out" at bounding box center [596, 70] width 49 height 12
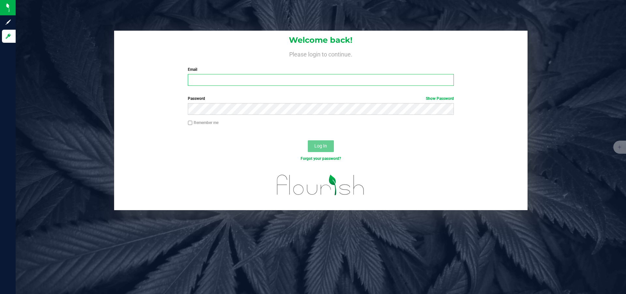
type input "[EMAIL_ADDRESS][DOMAIN_NAME]"
